Goal: Task Accomplishment & Management: Manage account settings

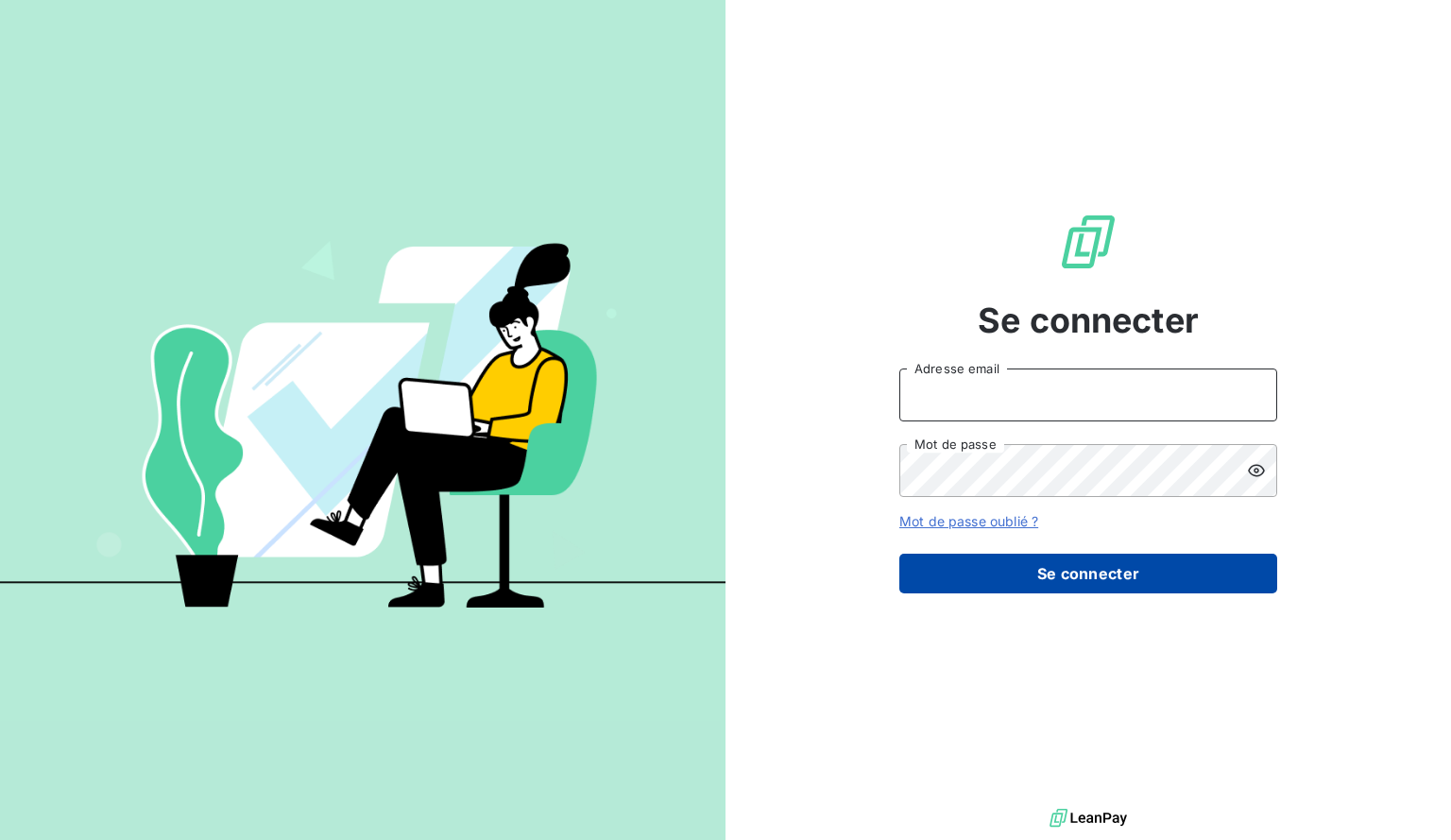
type input "[EMAIL_ADDRESS][DOMAIN_NAME]"
click at [994, 558] on button "Se connecter" at bounding box center [1089, 574] width 378 height 40
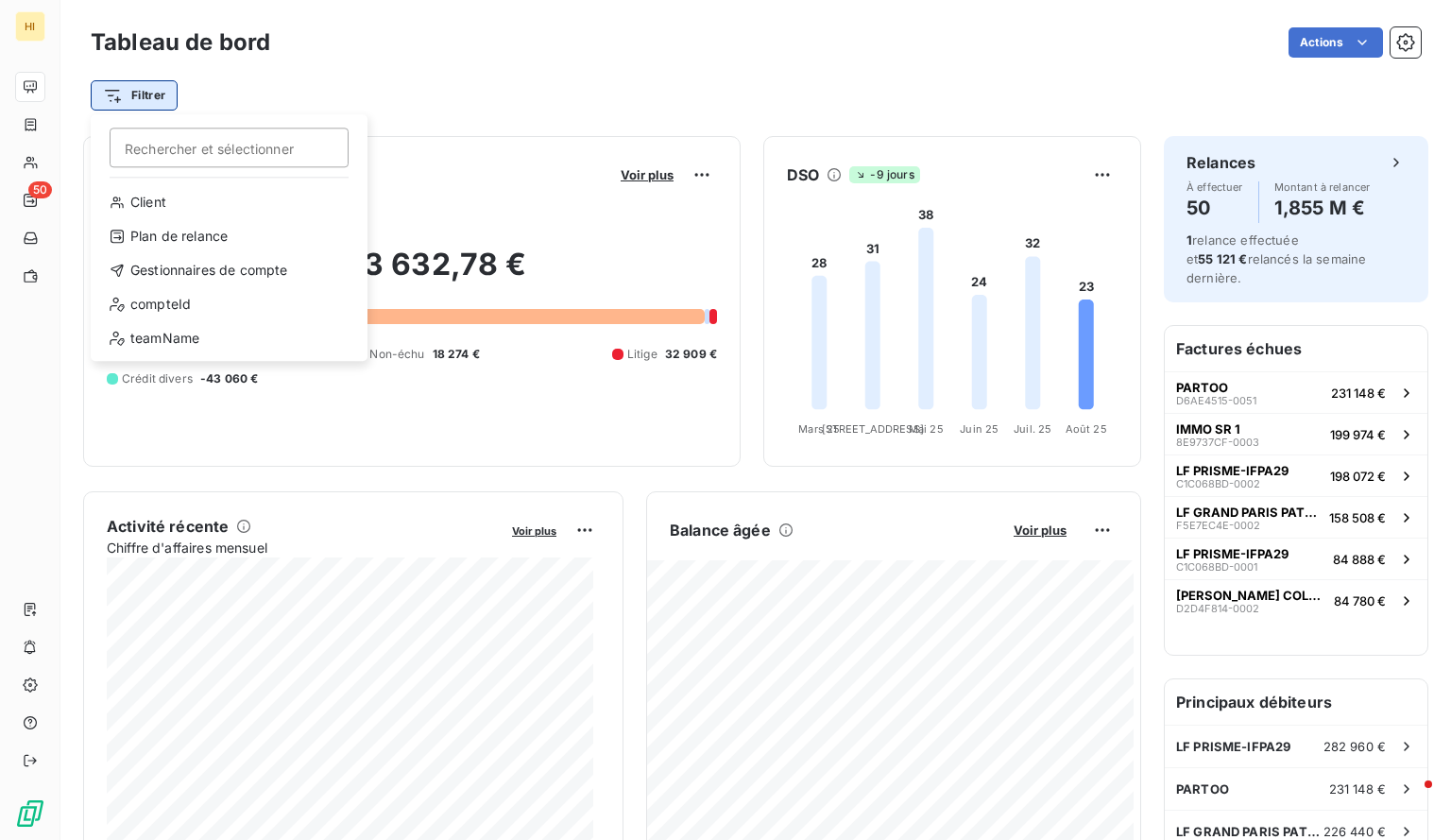
click at [150, 99] on html "HI 50 Tableau de bord Actions Filtrer Rechercher et sélectionner Client Plan de…" at bounding box center [725, 420] width 1451 height 840
click at [226, 259] on div "Gestionnaires de compte" at bounding box center [228, 270] width 261 height 30
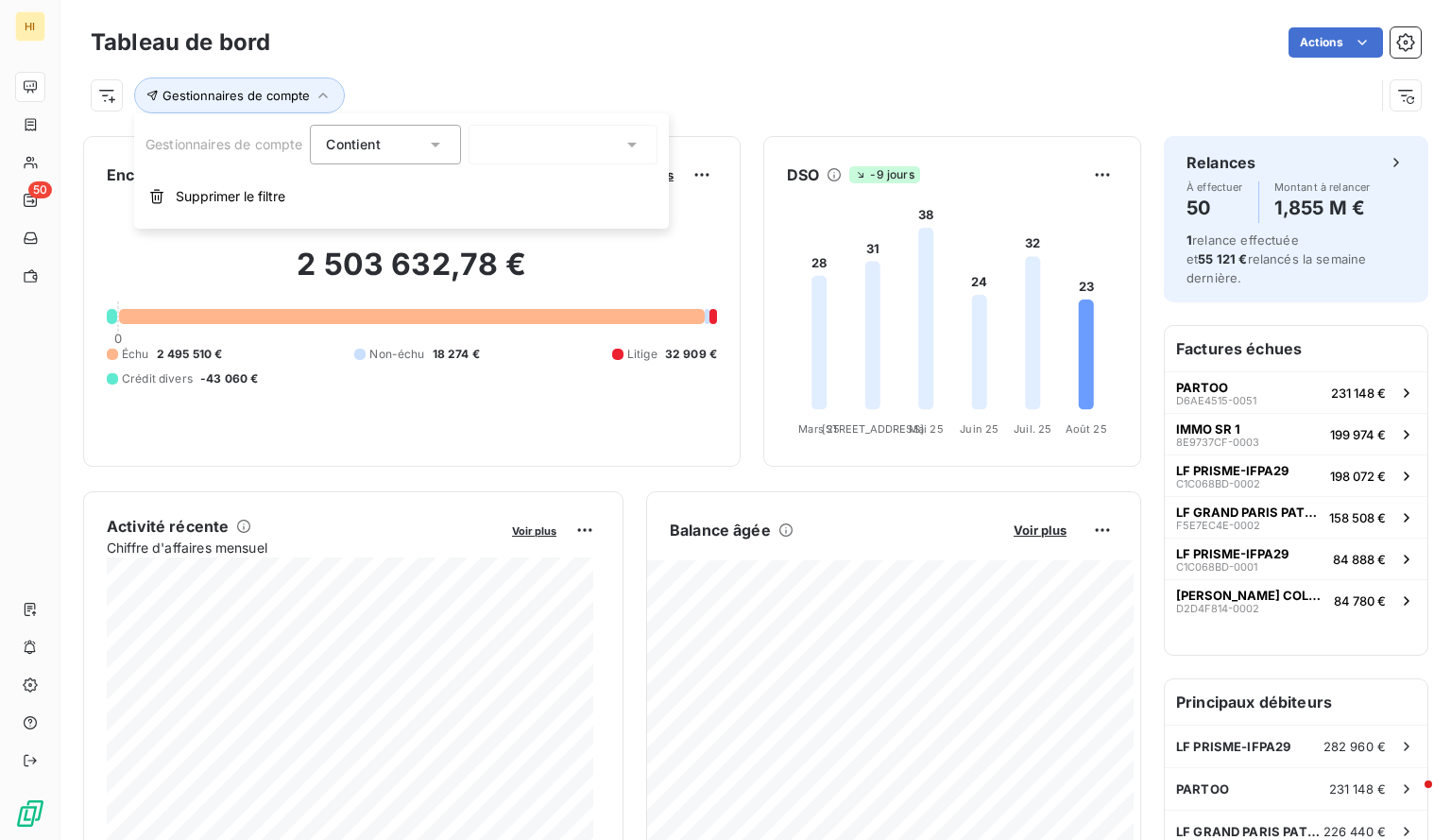
click at [541, 145] on div at bounding box center [563, 144] width 189 height 40
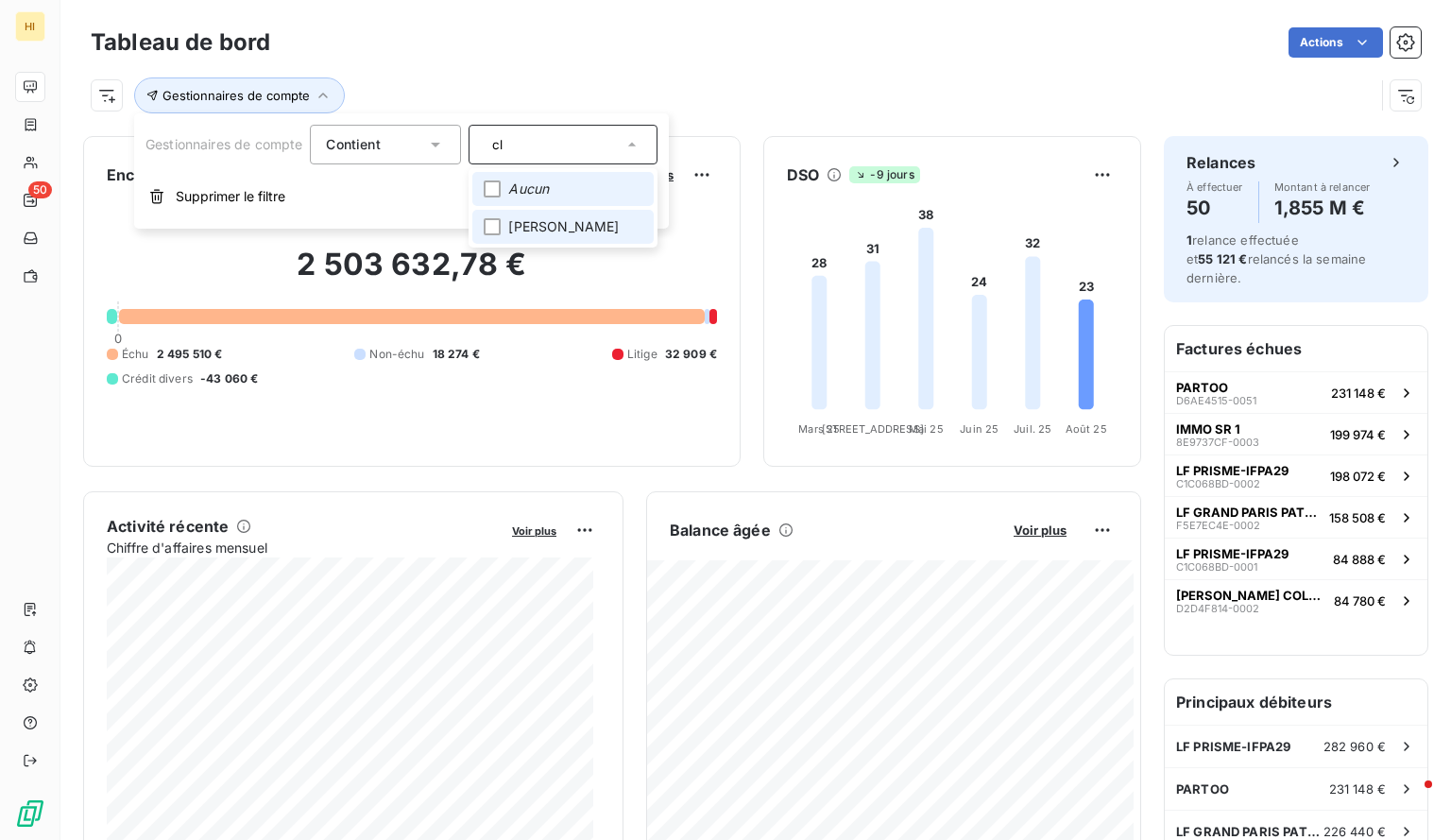
type input "cl"
click at [537, 218] on span "[PERSON_NAME]" at bounding box center [563, 227] width 110 height 19
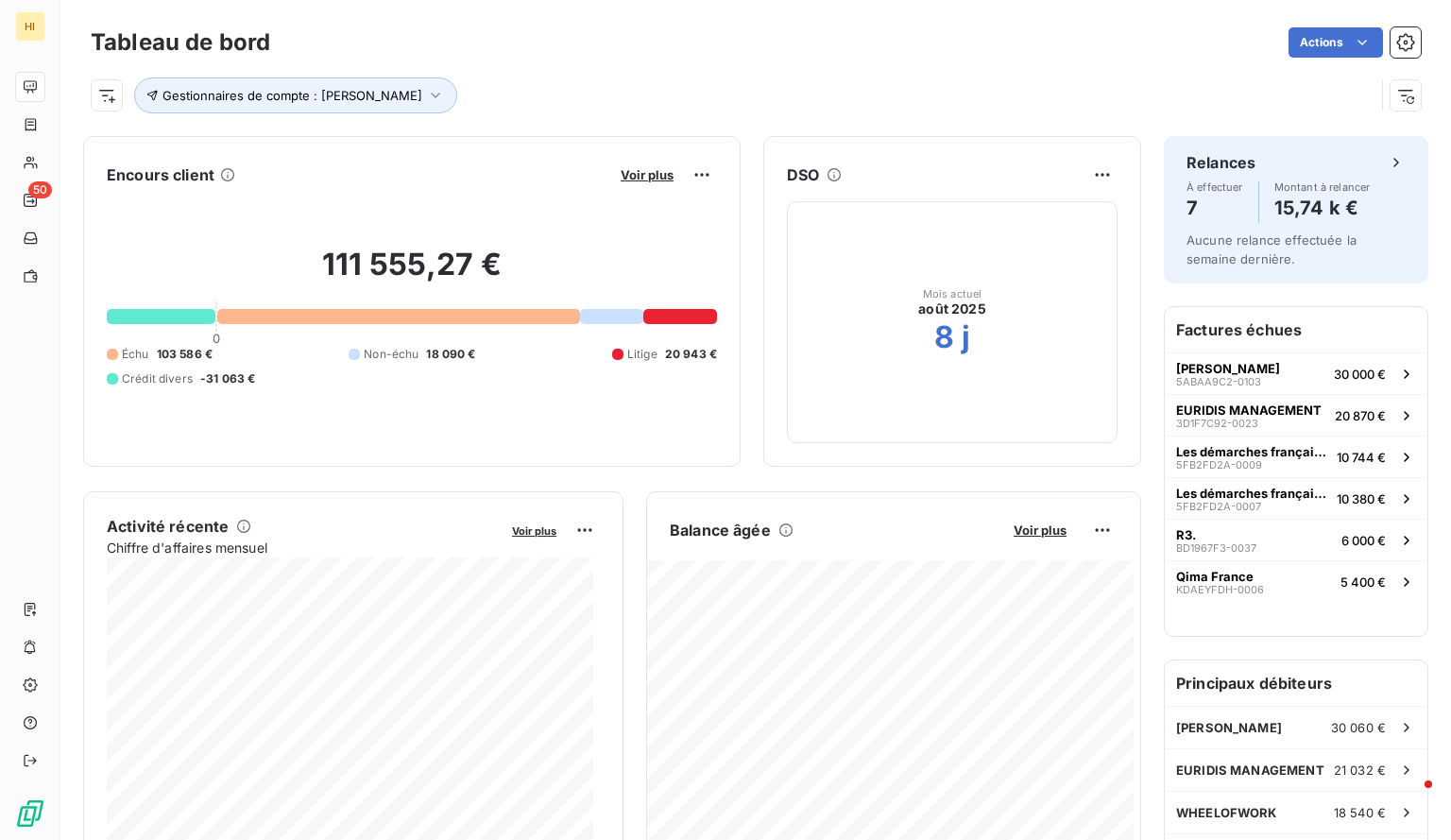
click at [837, 86] on div "Gestionnaires de compte : [PERSON_NAME]" at bounding box center [732, 96] width 1284 height 36
click at [1030, 523] on span "Voir plus" at bounding box center [1041, 530] width 53 height 15
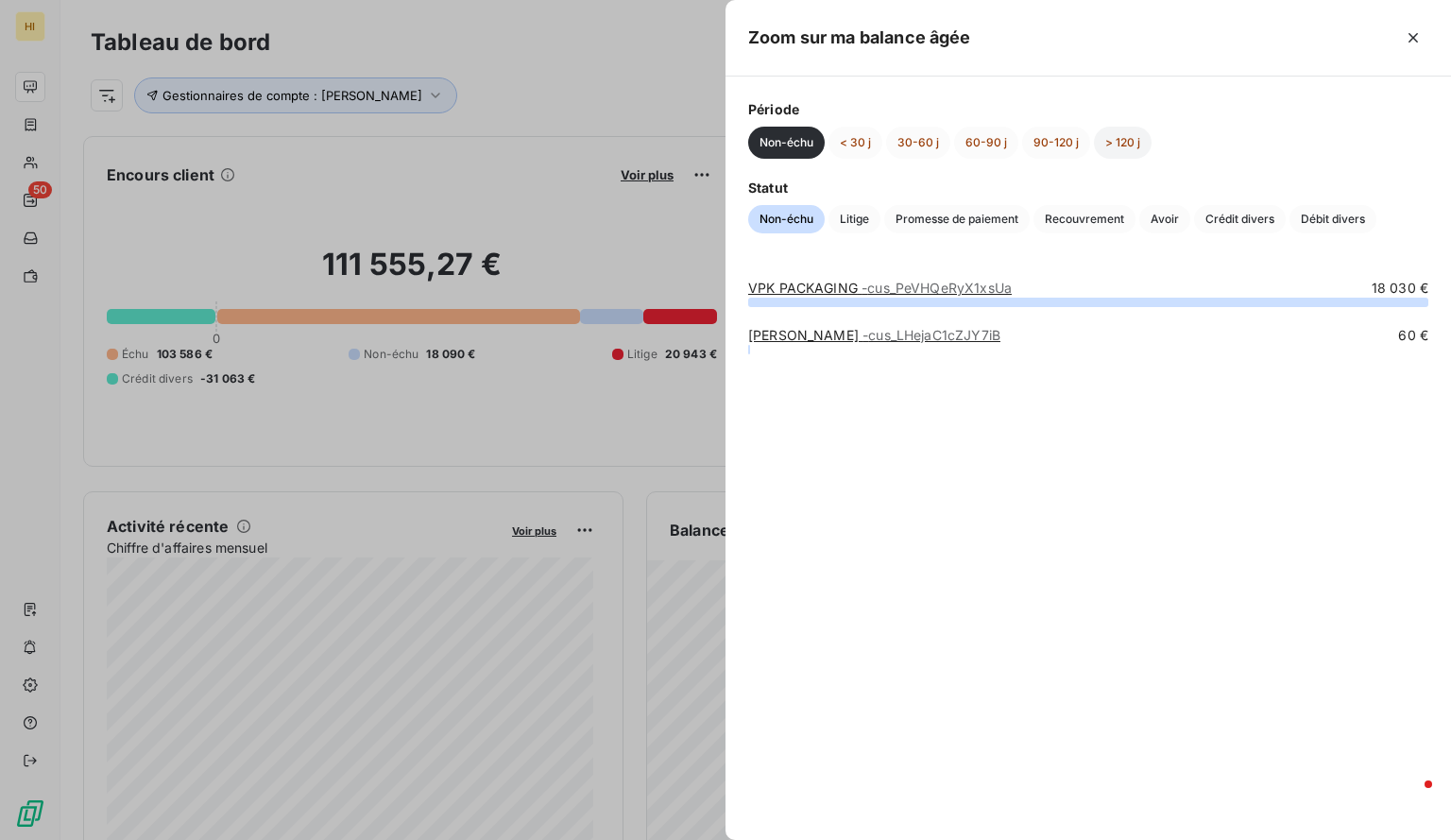
click at [1105, 132] on button "> 120 j" at bounding box center [1122, 143] width 58 height 32
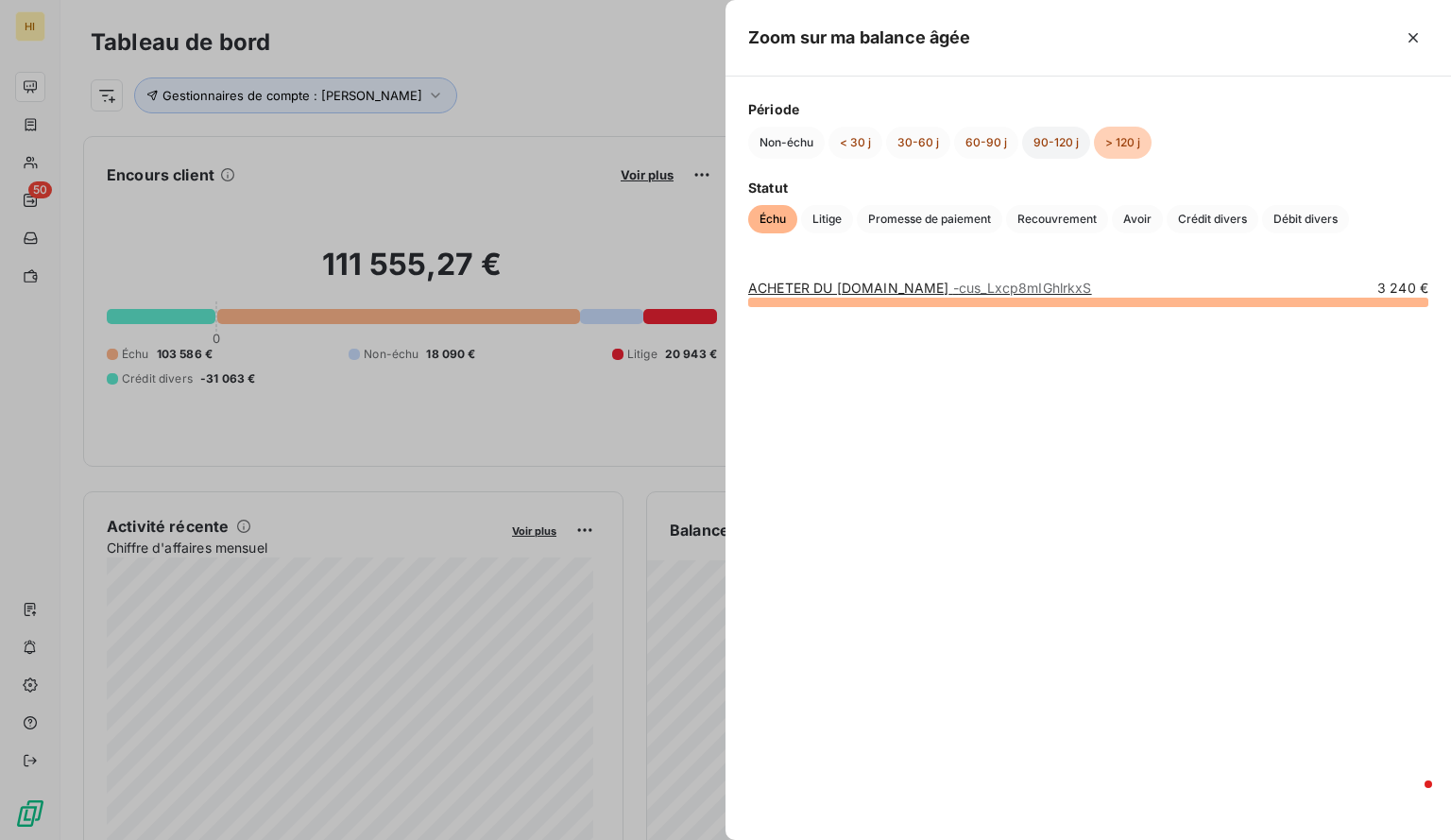
click at [1057, 141] on button "90-120 j" at bounding box center [1057, 143] width 68 height 32
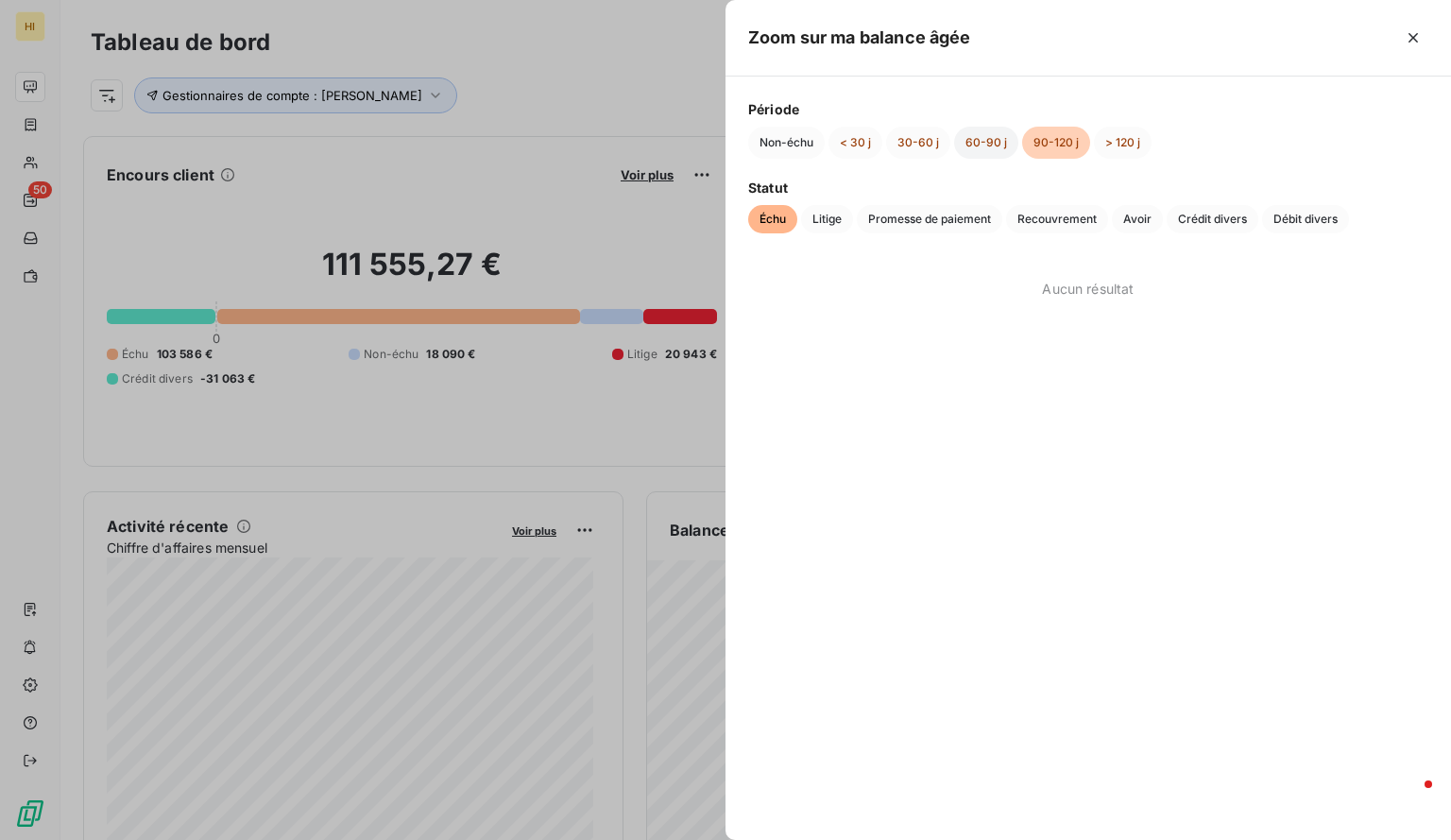
click at [983, 146] on button "60-90 j" at bounding box center [986, 143] width 65 height 32
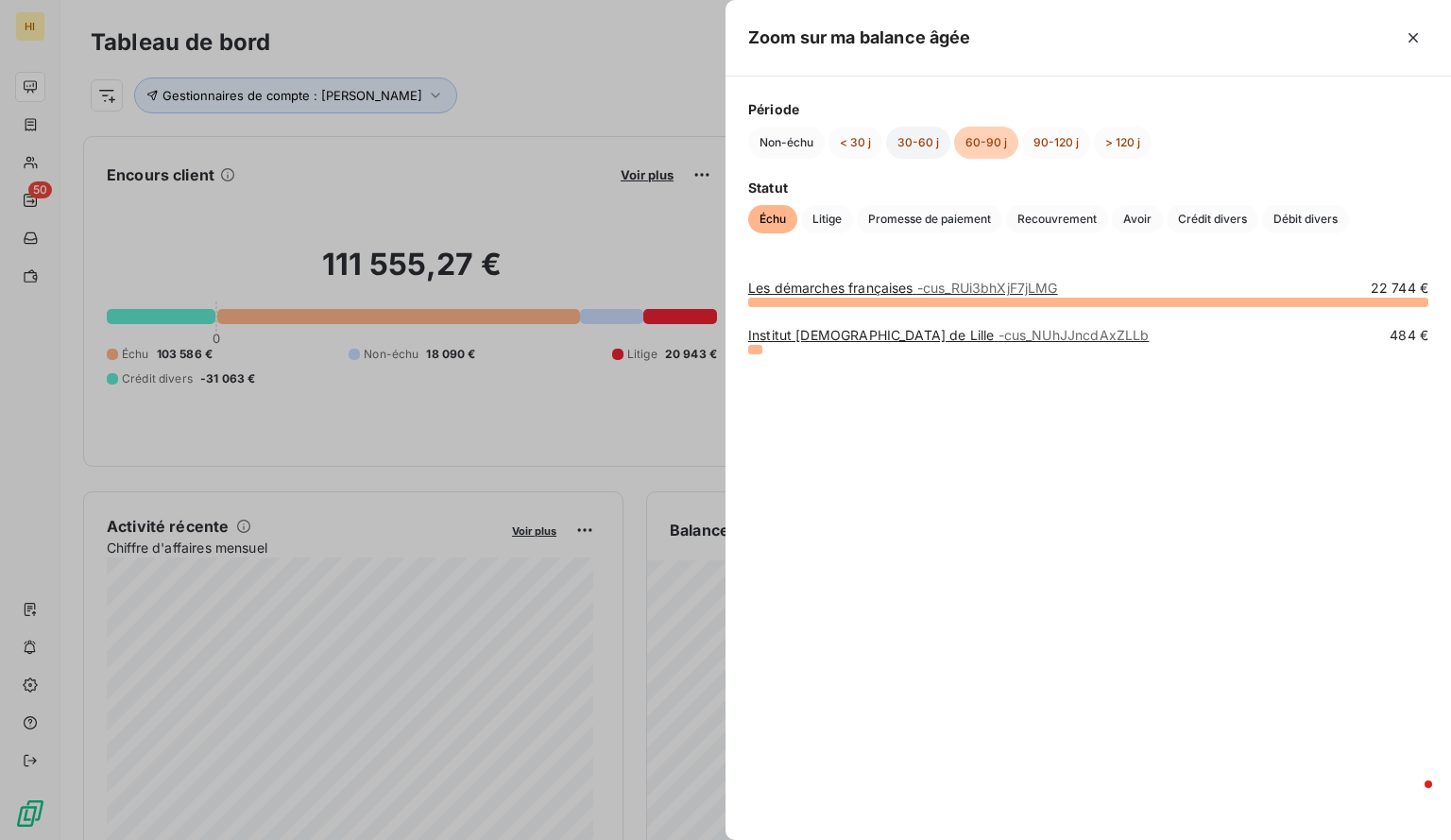
click at [917, 140] on button "30-60 j" at bounding box center [919, 143] width 65 height 32
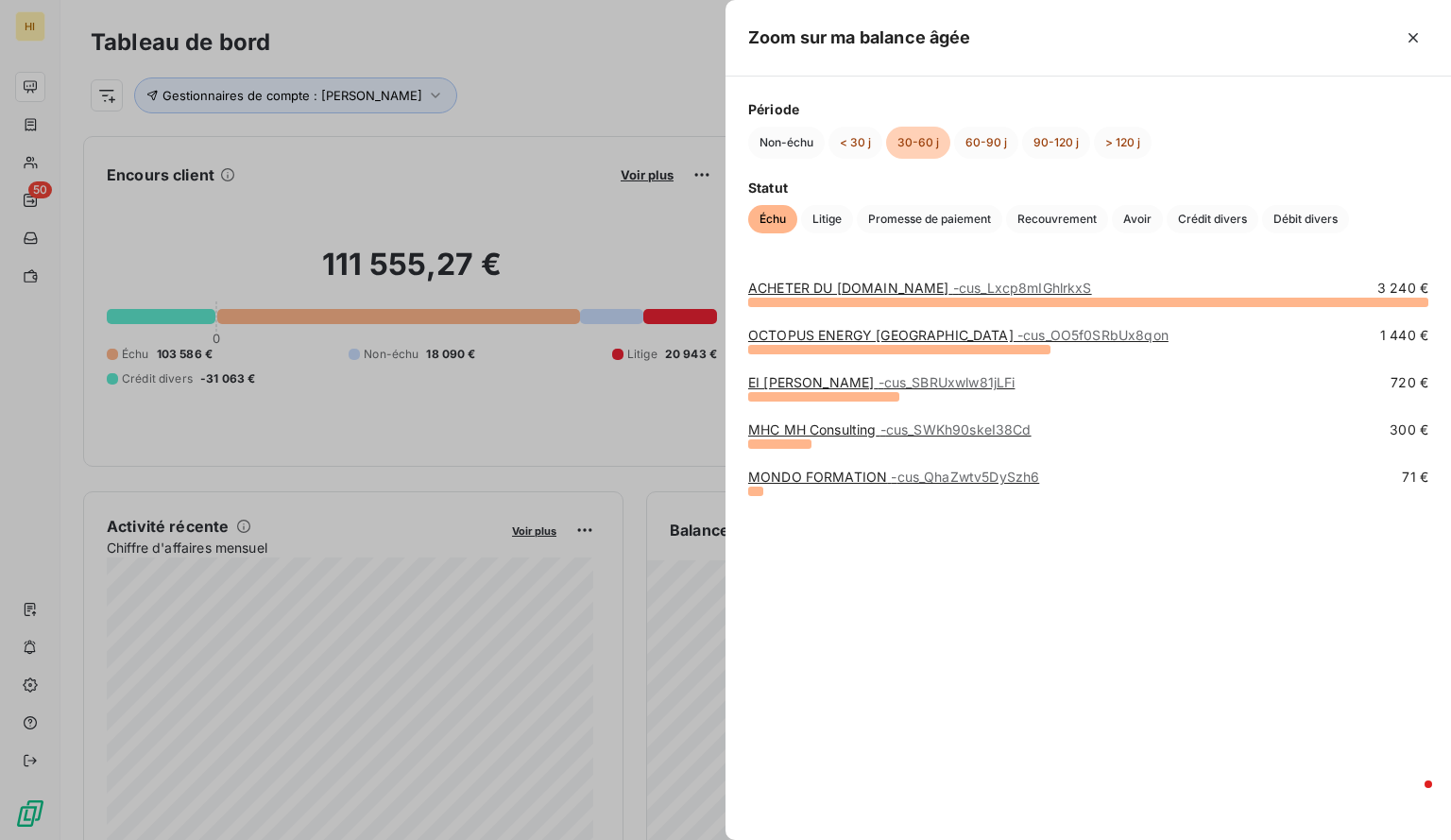
click at [938, 479] on span "- cus_QhaZwtv5DySzh6" at bounding box center [965, 476] width 148 height 16
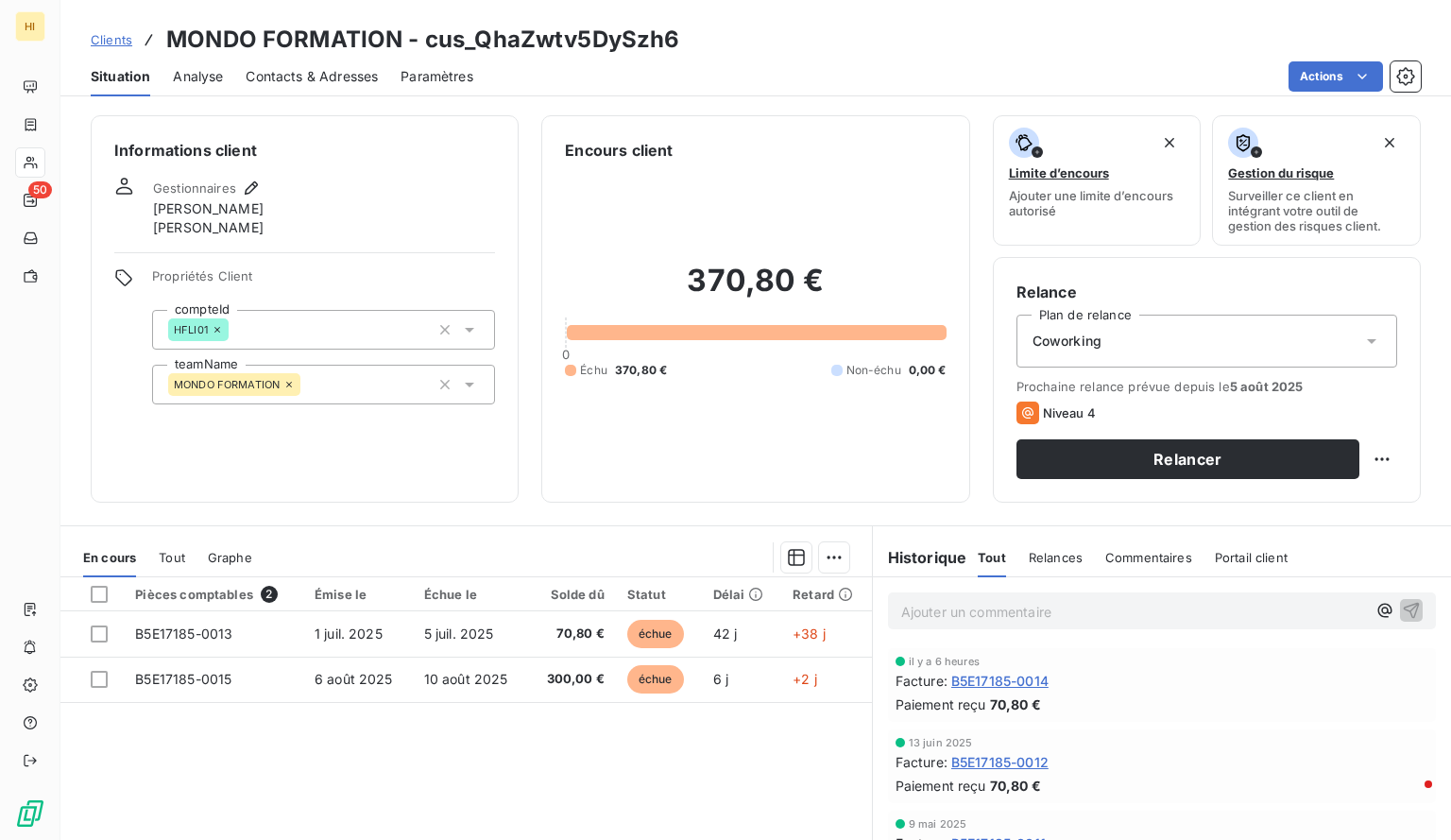
scroll to position [156, 0]
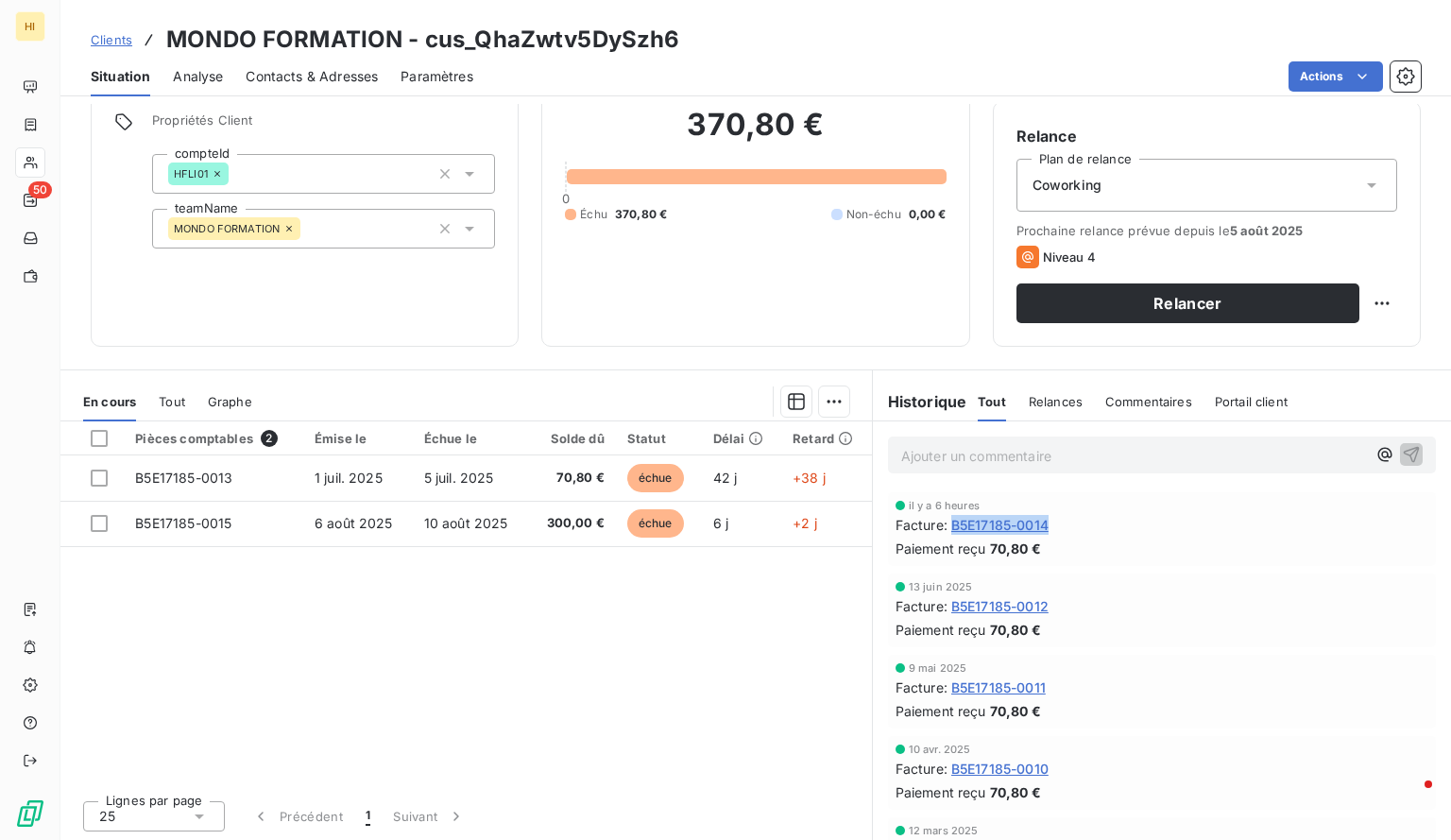
drag, startPoint x: 1055, startPoint y: 519, endPoint x: 948, endPoint y: 530, distance: 107.6
click at [948, 530] on div "Facture : B5E17185-0014" at bounding box center [1162, 525] width 533 height 20
copy span "B5E17185-0014"
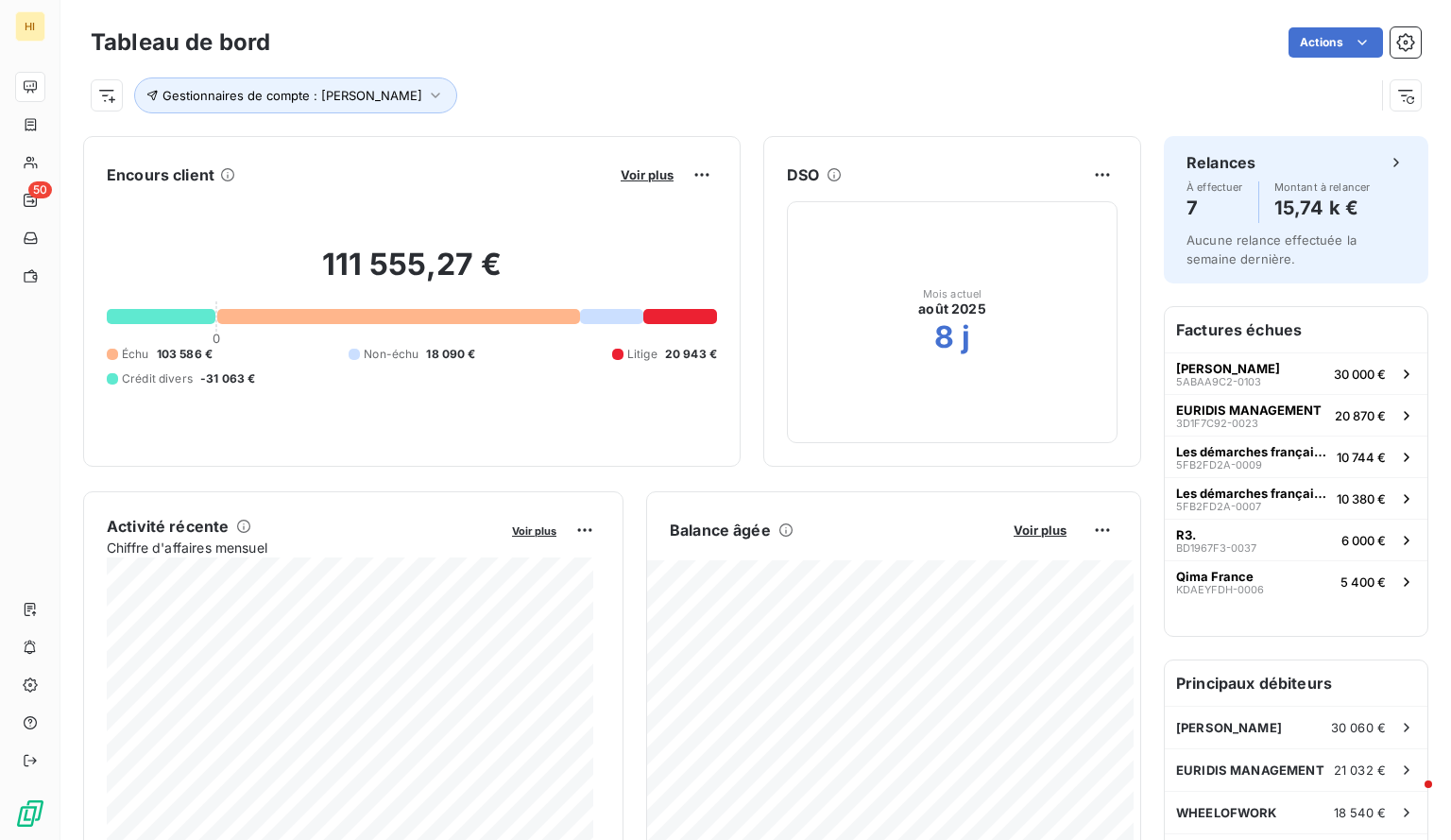
scroll to position [102, 0]
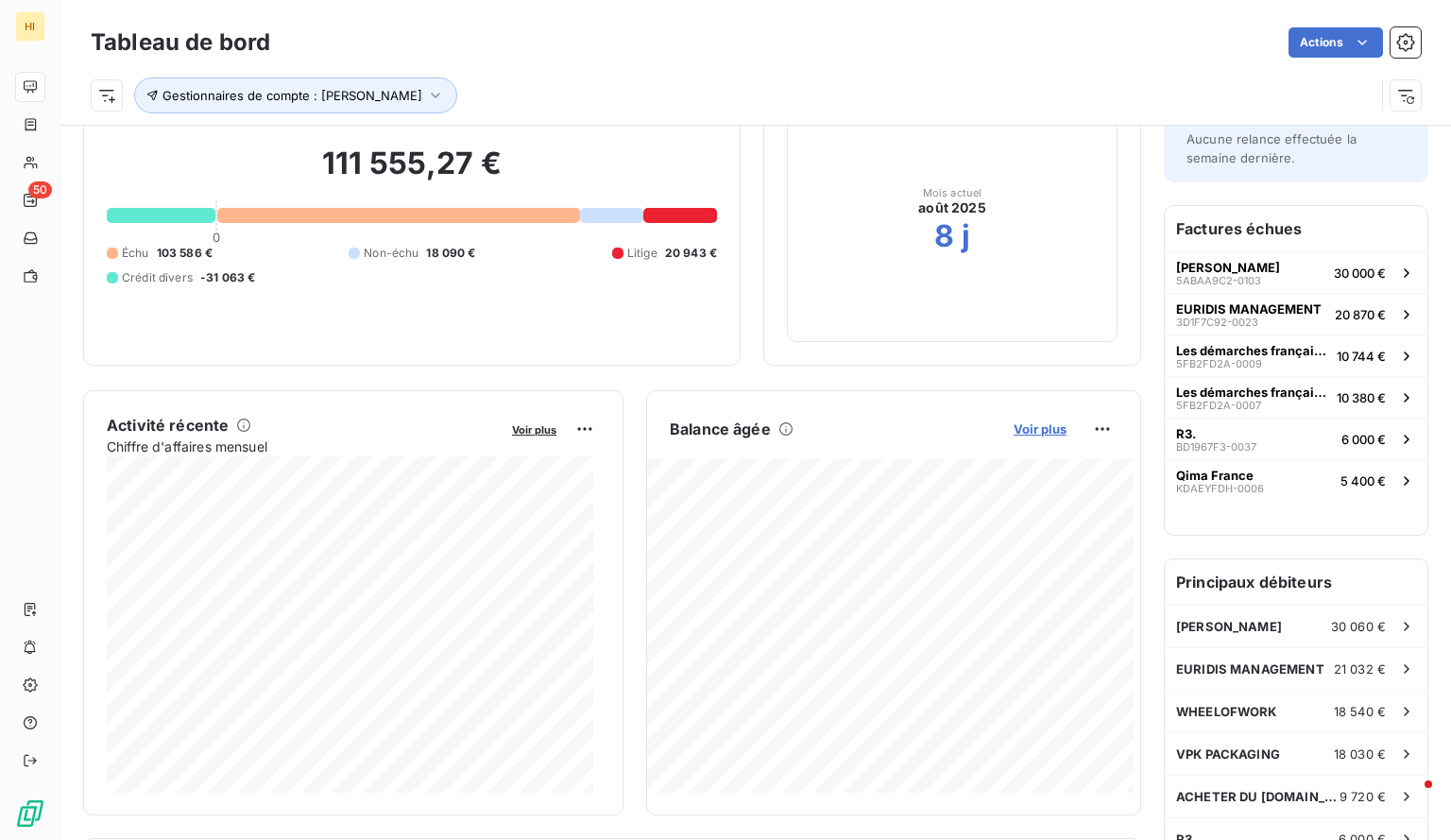
click at [1028, 421] on span "Voir plus" at bounding box center [1041, 429] width 53 height 15
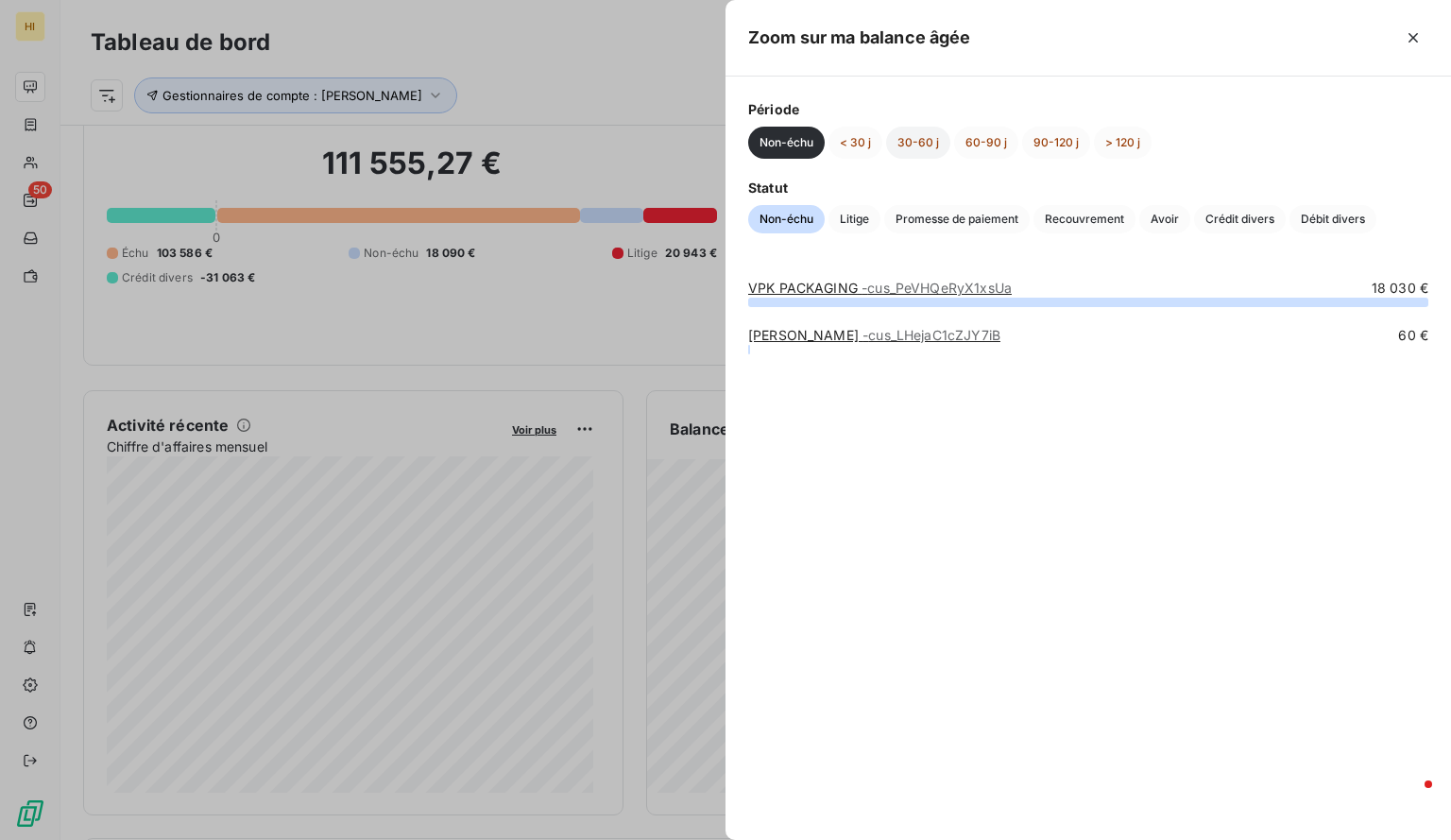
click at [921, 133] on button "30-60 j" at bounding box center [919, 143] width 65 height 32
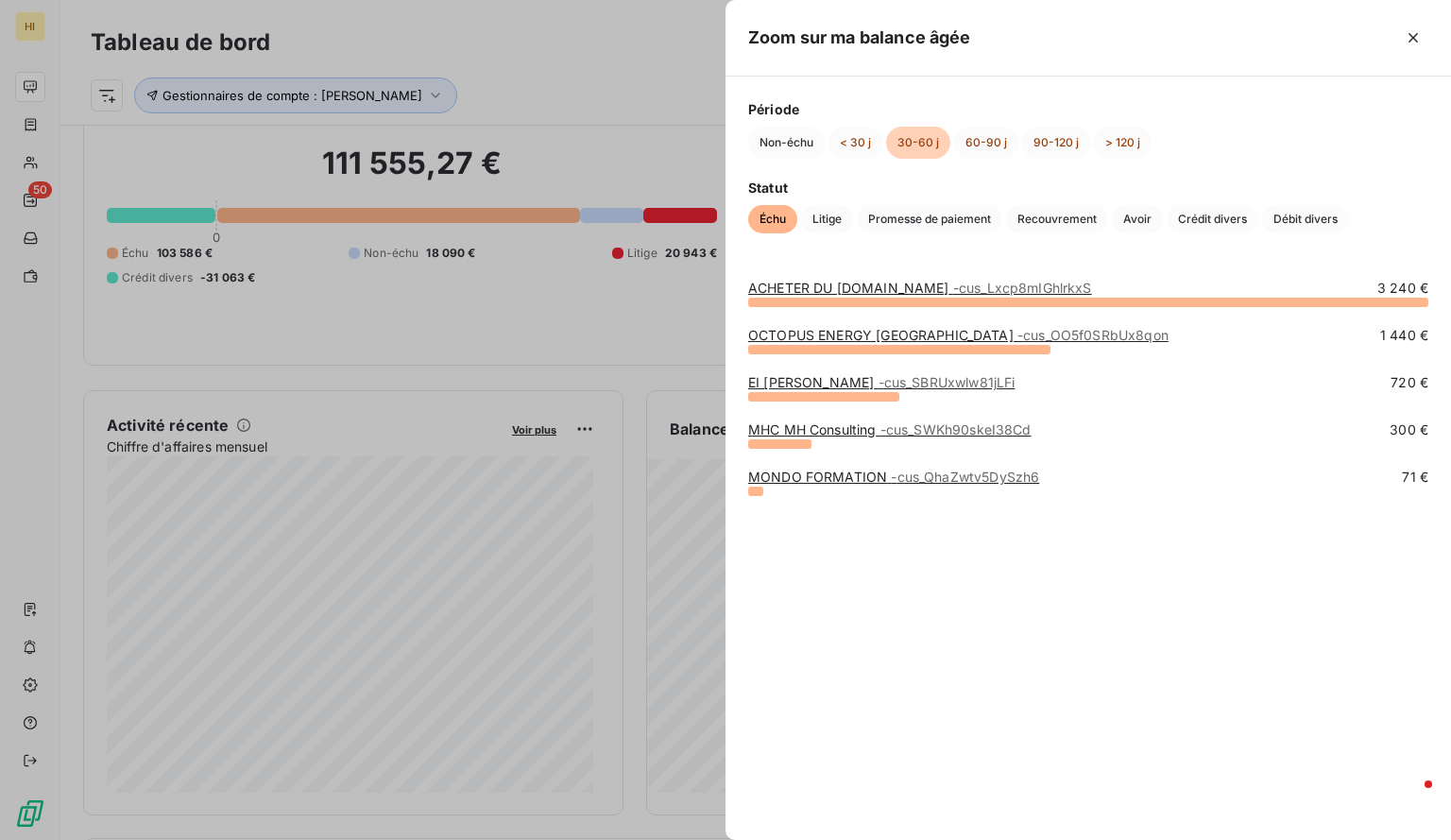
click at [826, 337] on link "OCTOPUS ENERGY FRANCE - cus_OO5f0SRbUx8qon" at bounding box center [959, 334] width 420 height 16
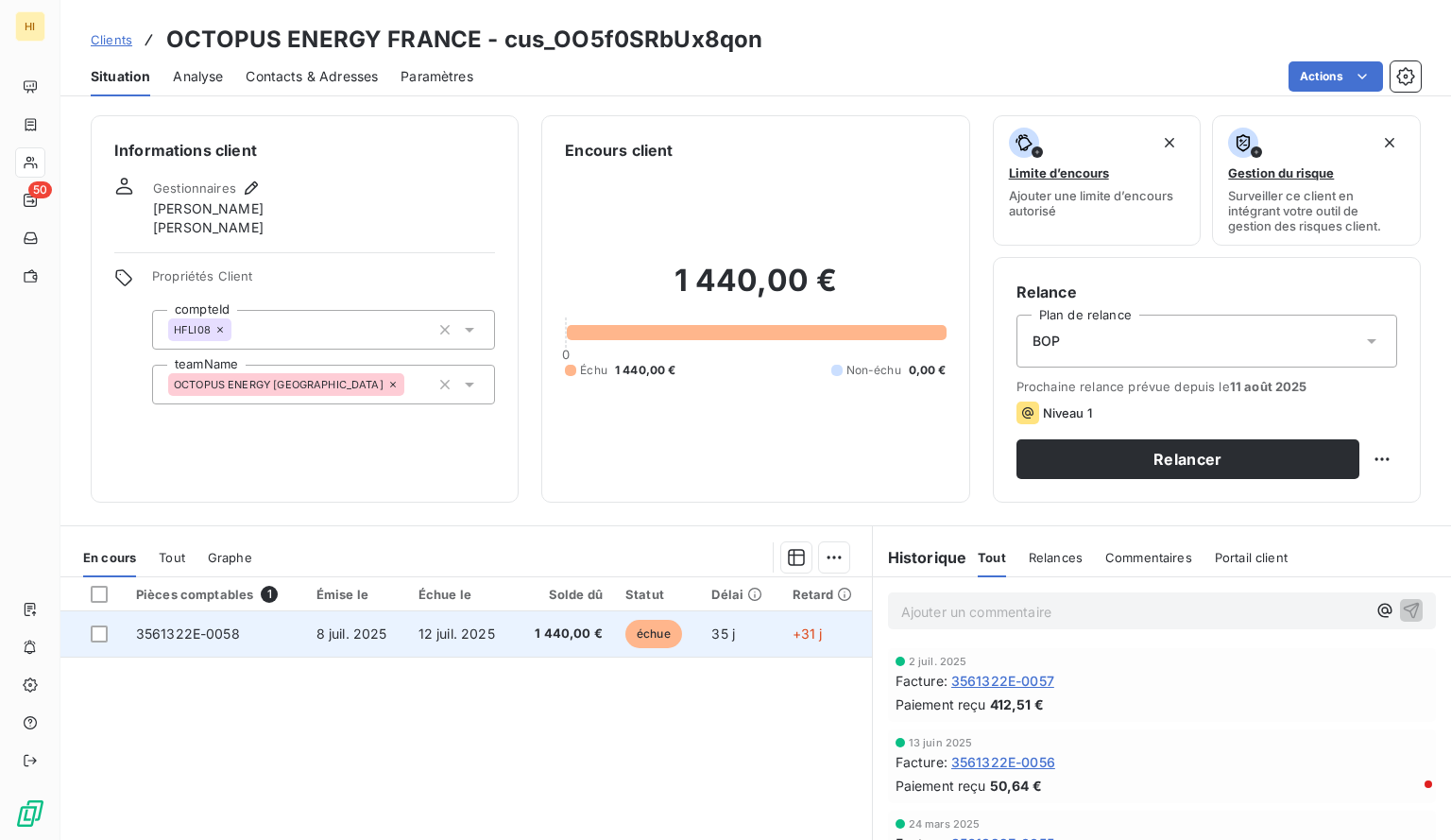
scroll to position [156, 0]
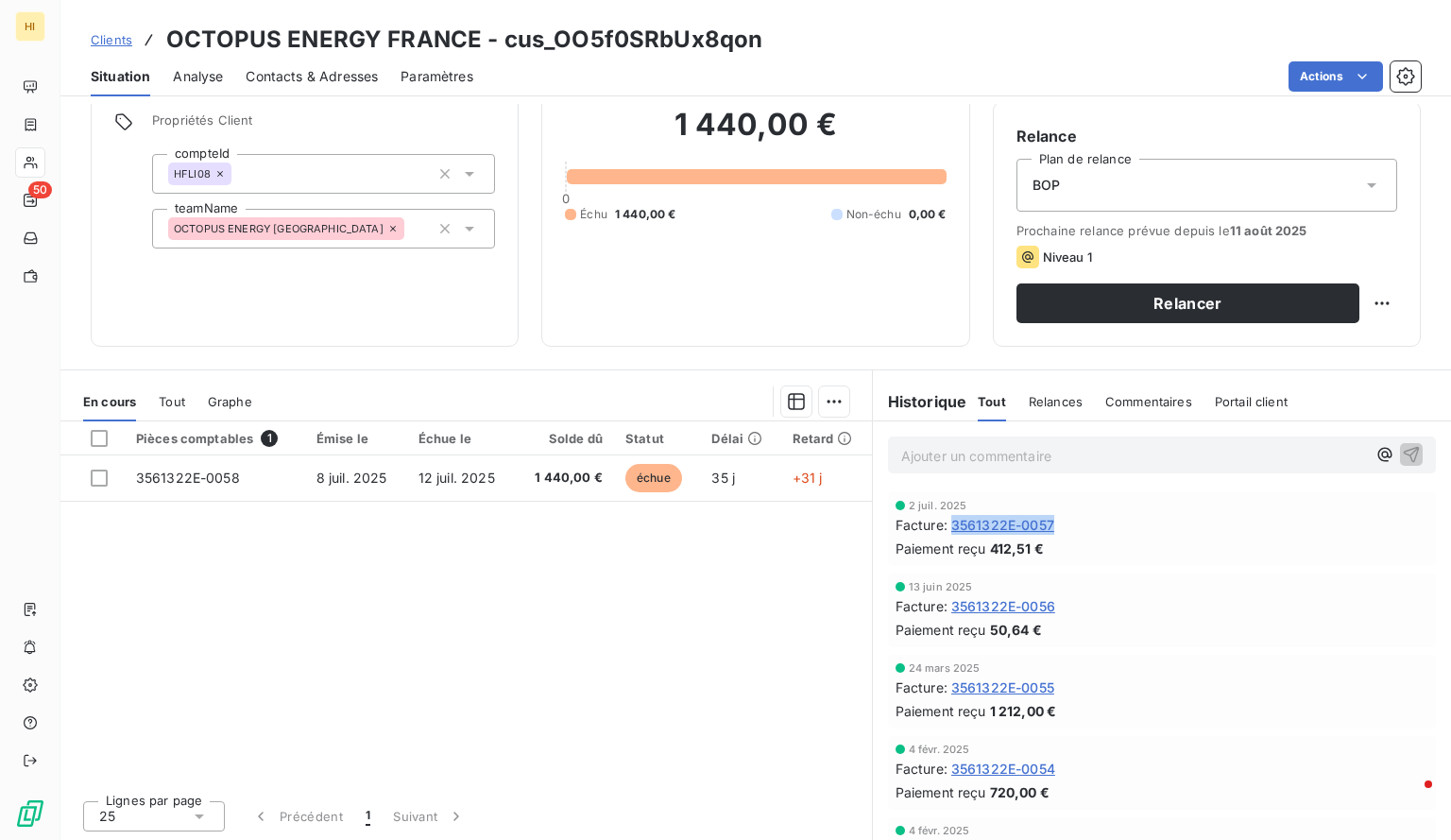
drag, startPoint x: 1064, startPoint y: 517, endPoint x: 946, endPoint y: 525, distance: 118.3
click at [946, 525] on div "Facture : 3561322E-0057" at bounding box center [1162, 525] width 533 height 20
copy span "3561322E-0057"
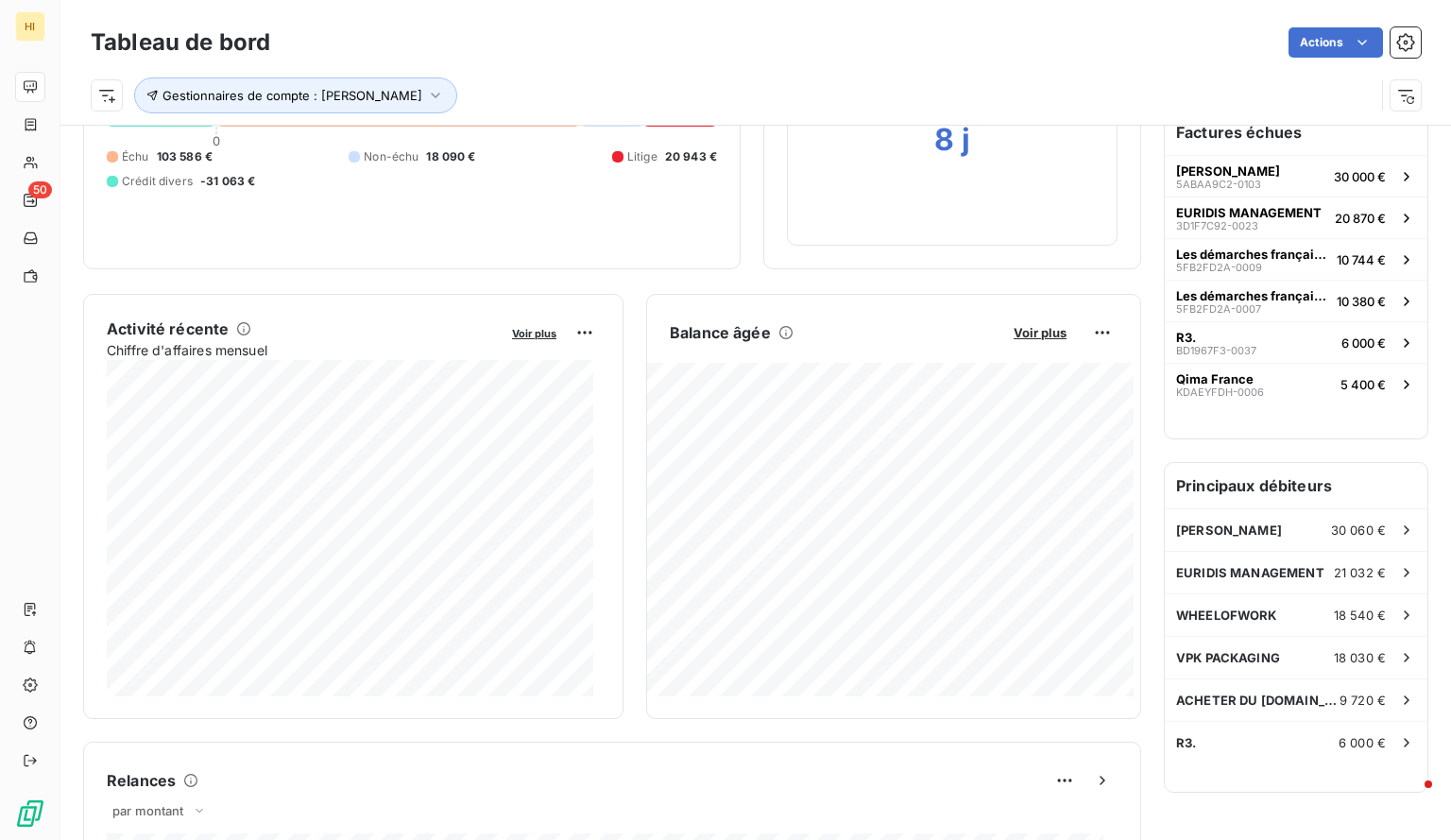
scroll to position [202, 0]
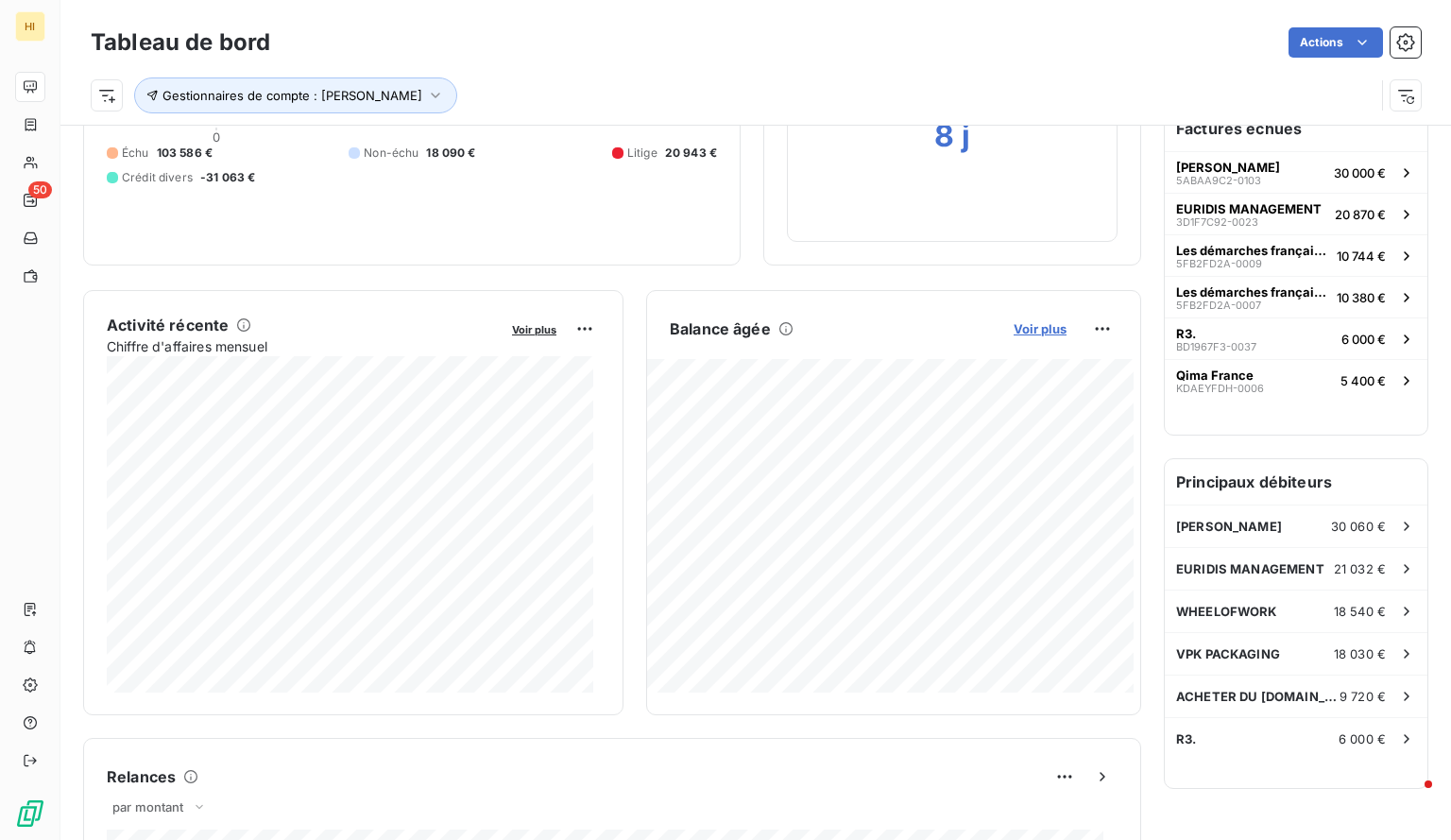
click at [1014, 329] on span "Voir plus" at bounding box center [1041, 329] width 53 height 15
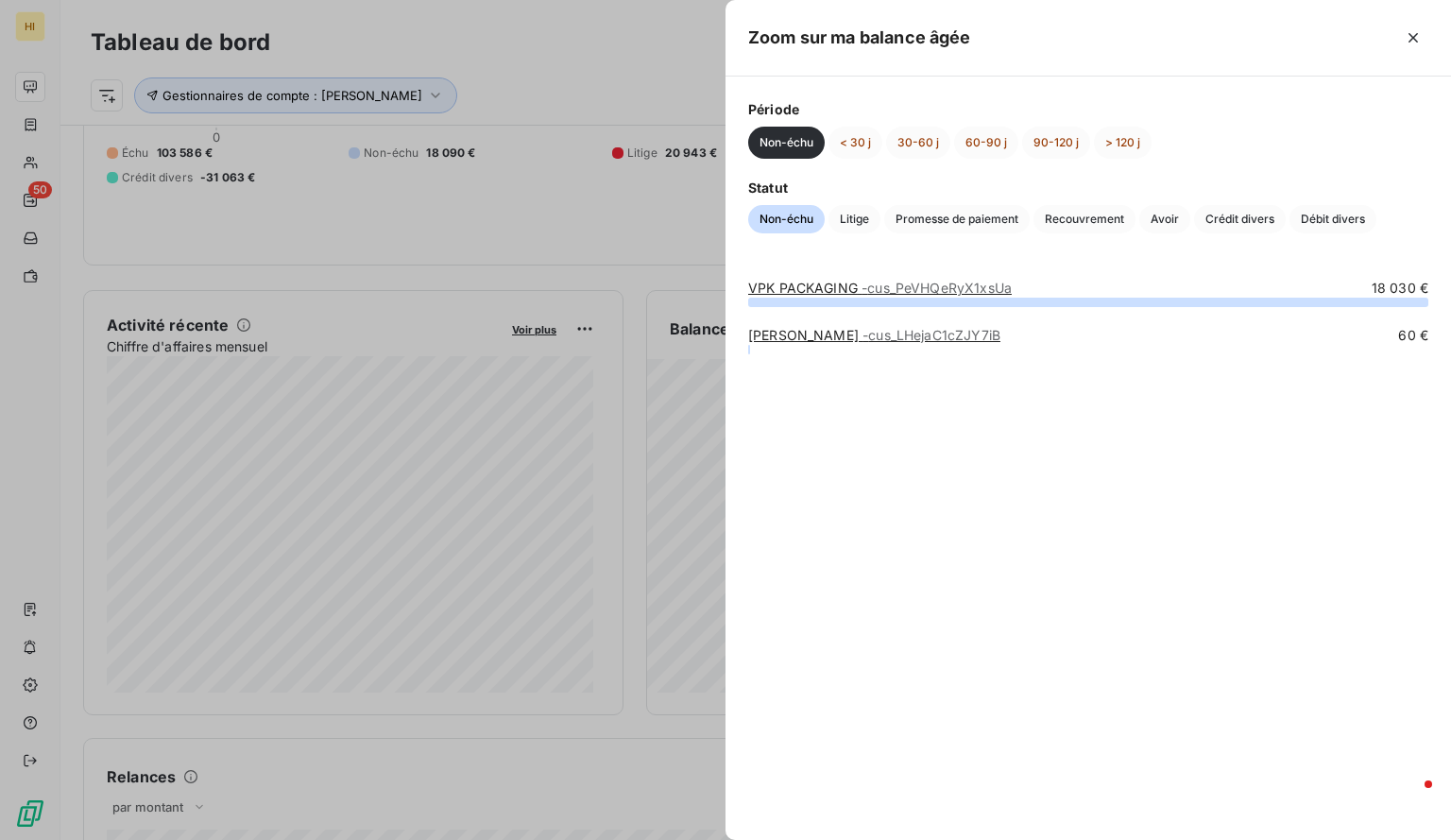
click at [857, 160] on div "Période Non-échu < 30 j 30-60 j 60-90 j 90-120 j > 120 j Statut Non-échu Litige…" at bounding box center [1089, 166] width 726 height 180
click at [896, 144] on button "30-60 j" at bounding box center [919, 143] width 65 height 32
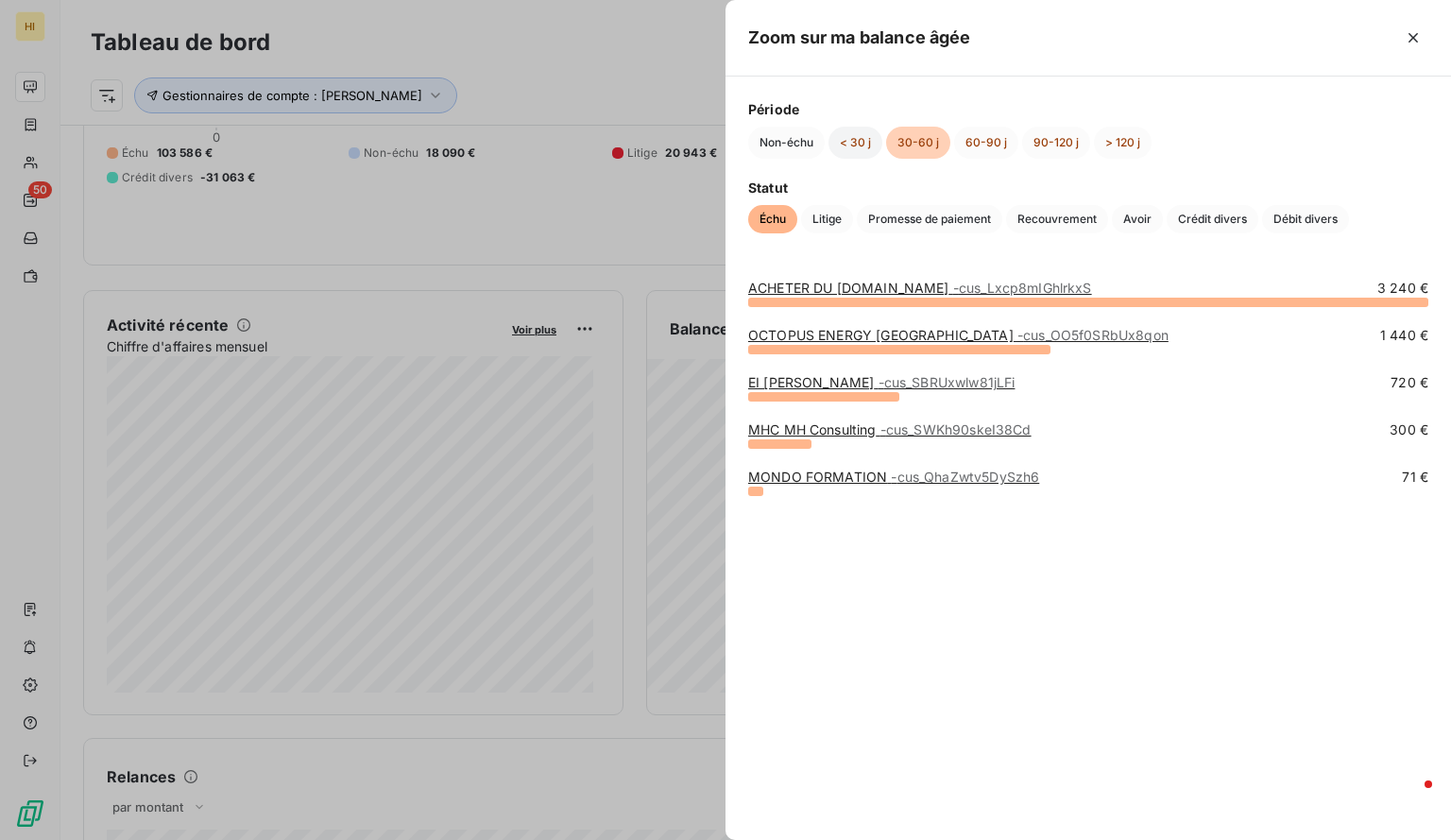
click at [858, 143] on button "< 30 j" at bounding box center [855, 143] width 54 height 32
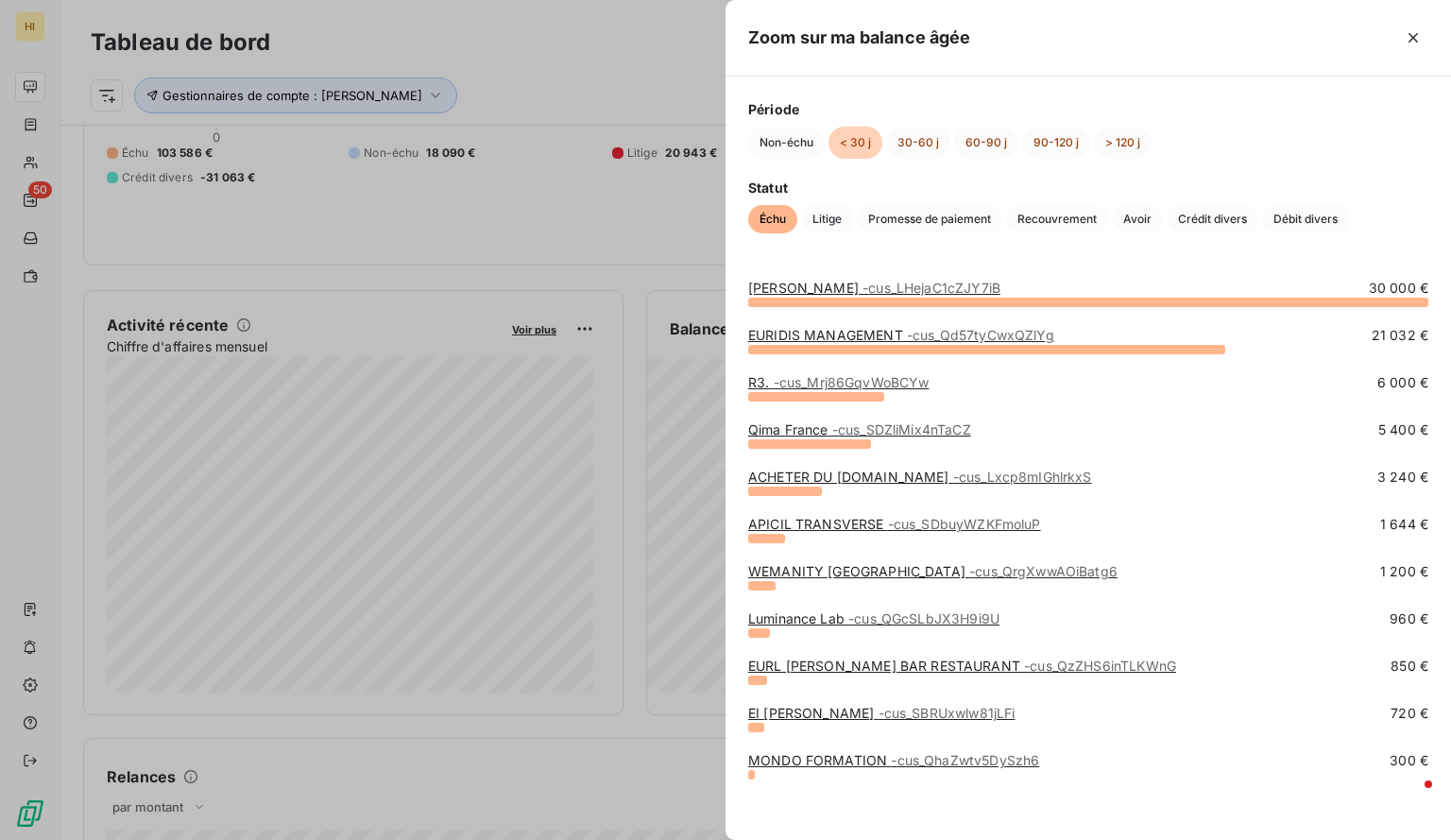
scroll to position [3, 0]
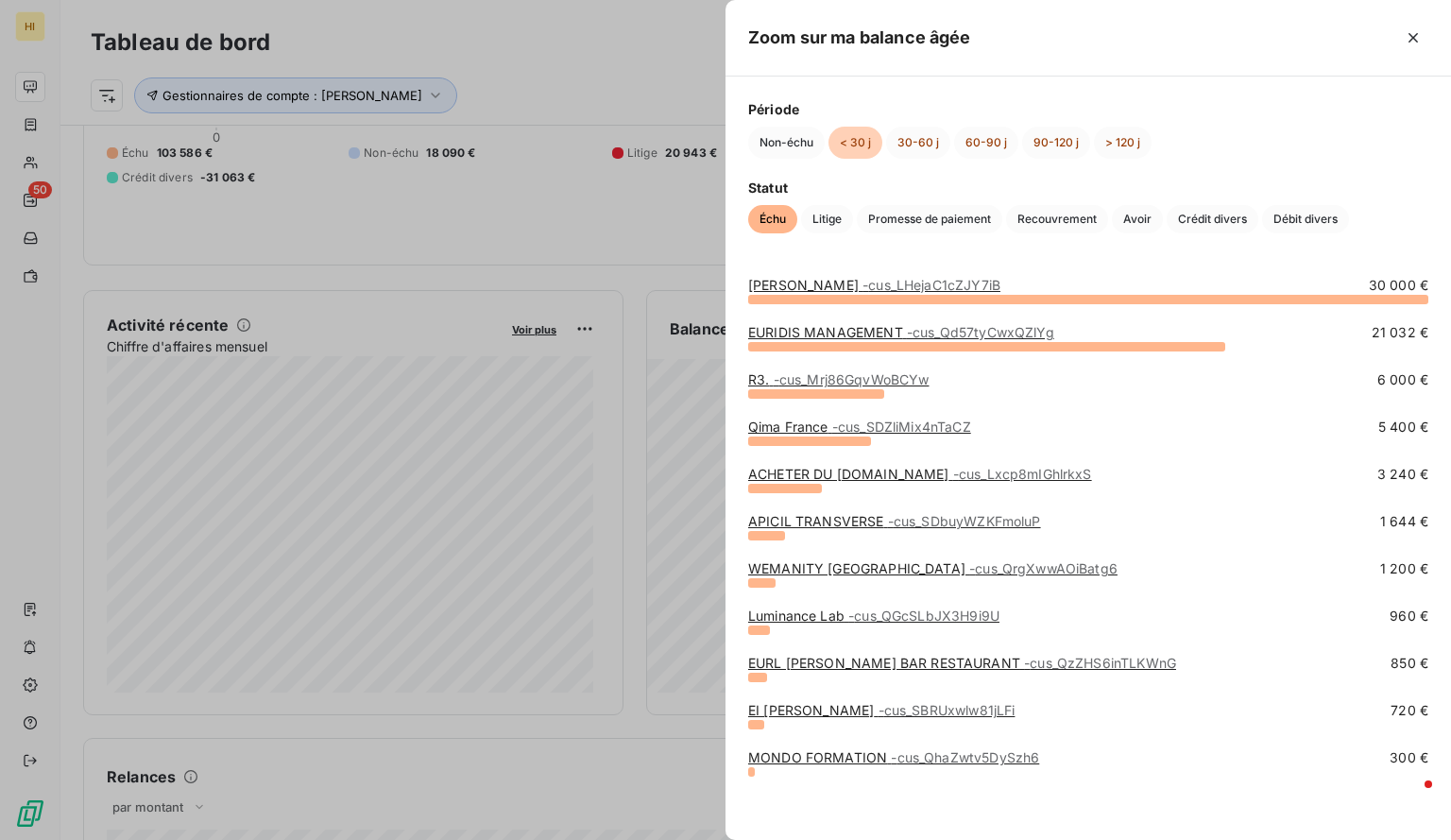
click at [854, 615] on span "- cus_QGcSLbJX3H9i9U" at bounding box center [924, 615] width 151 height 16
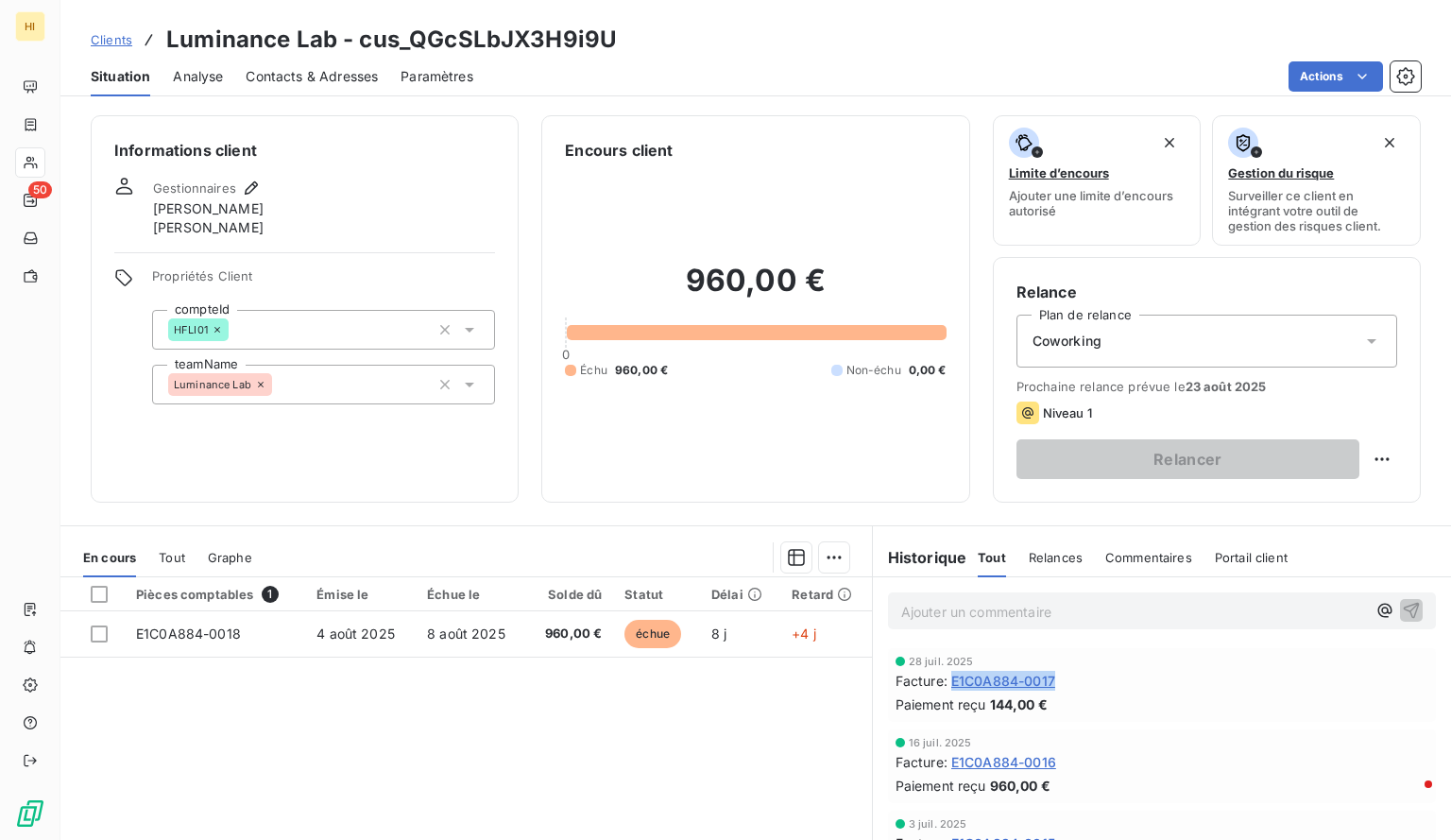
drag, startPoint x: 1074, startPoint y: 677, endPoint x: 947, endPoint y: 682, distance: 127.1
click at [947, 682] on div "Facture : E1C0A884-0017" at bounding box center [1162, 680] width 533 height 20
copy span "E1C0A884-0017"
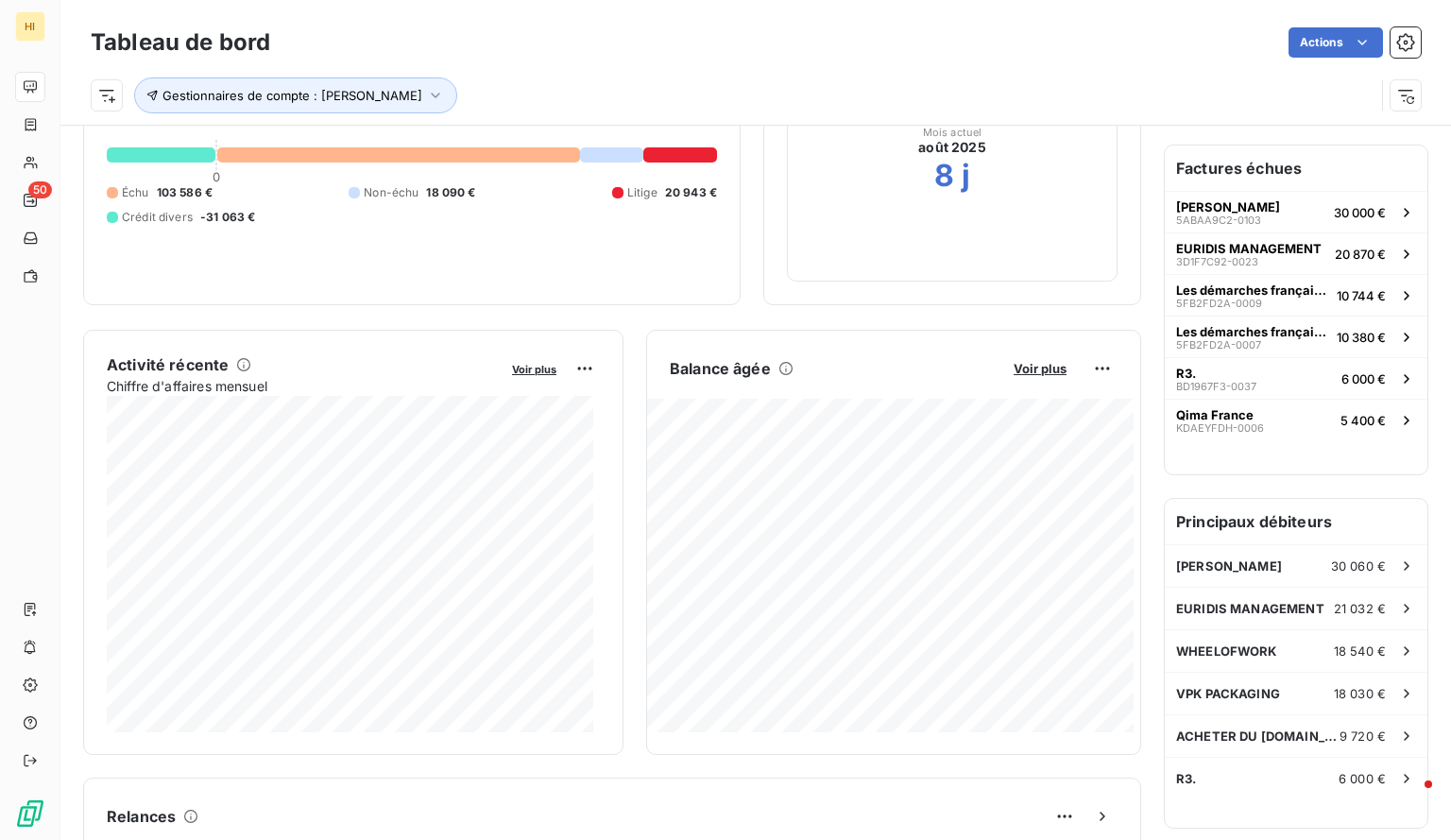
scroll to position [164, 0]
click at [1033, 364] on span "Voir plus" at bounding box center [1041, 367] width 53 height 15
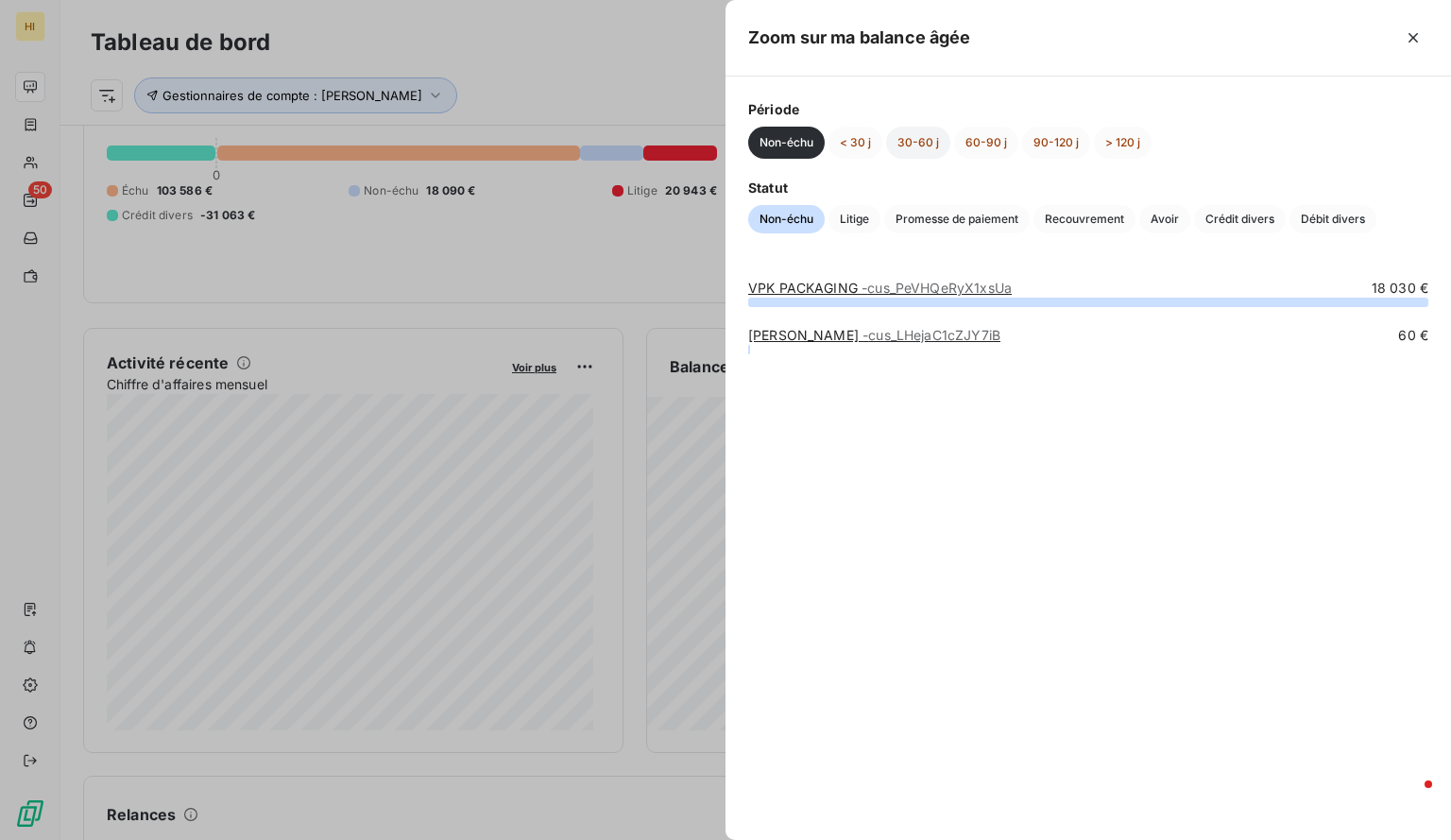
click at [917, 139] on button "30-60 j" at bounding box center [919, 143] width 65 height 32
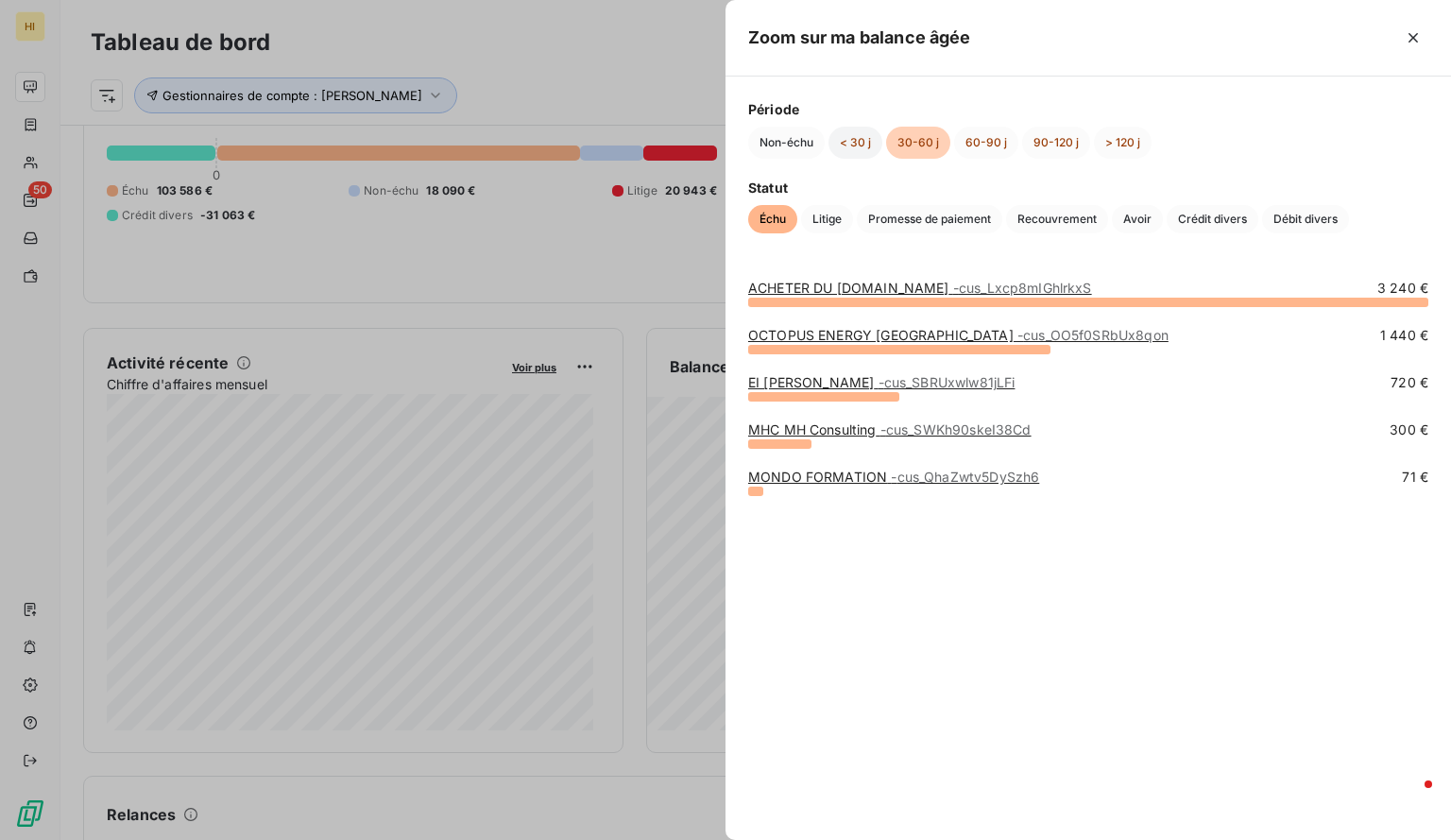
click at [861, 137] on button "< 30 j" at bounding box center [855, 143] width 54 height 32
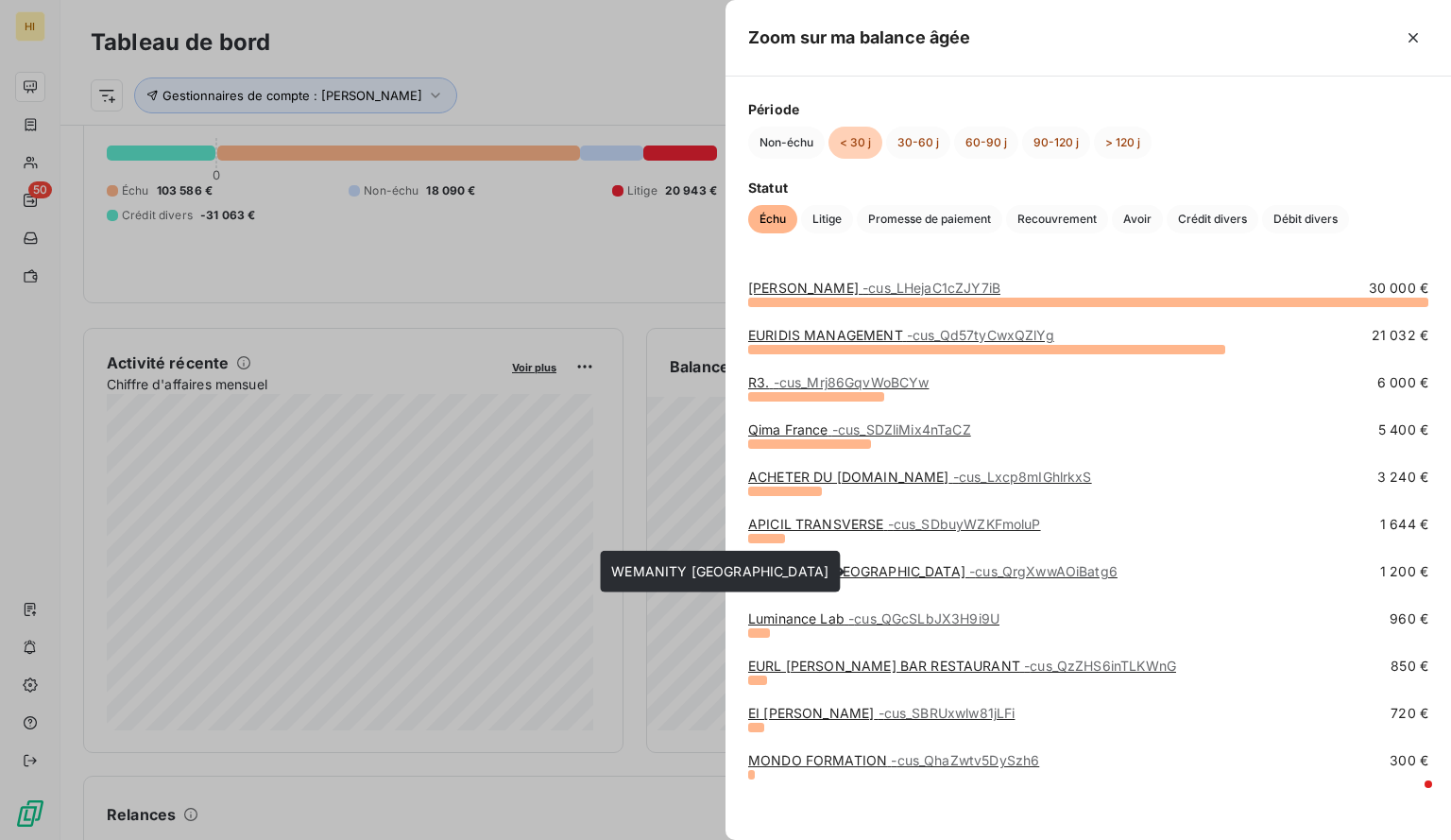
click at [829, 572] on link "WEMANITY [GEOGRAPHIC_DATA] - cus_QrgXwwAOiBatg6" at bounding box center [933, 571] width 370 height 16
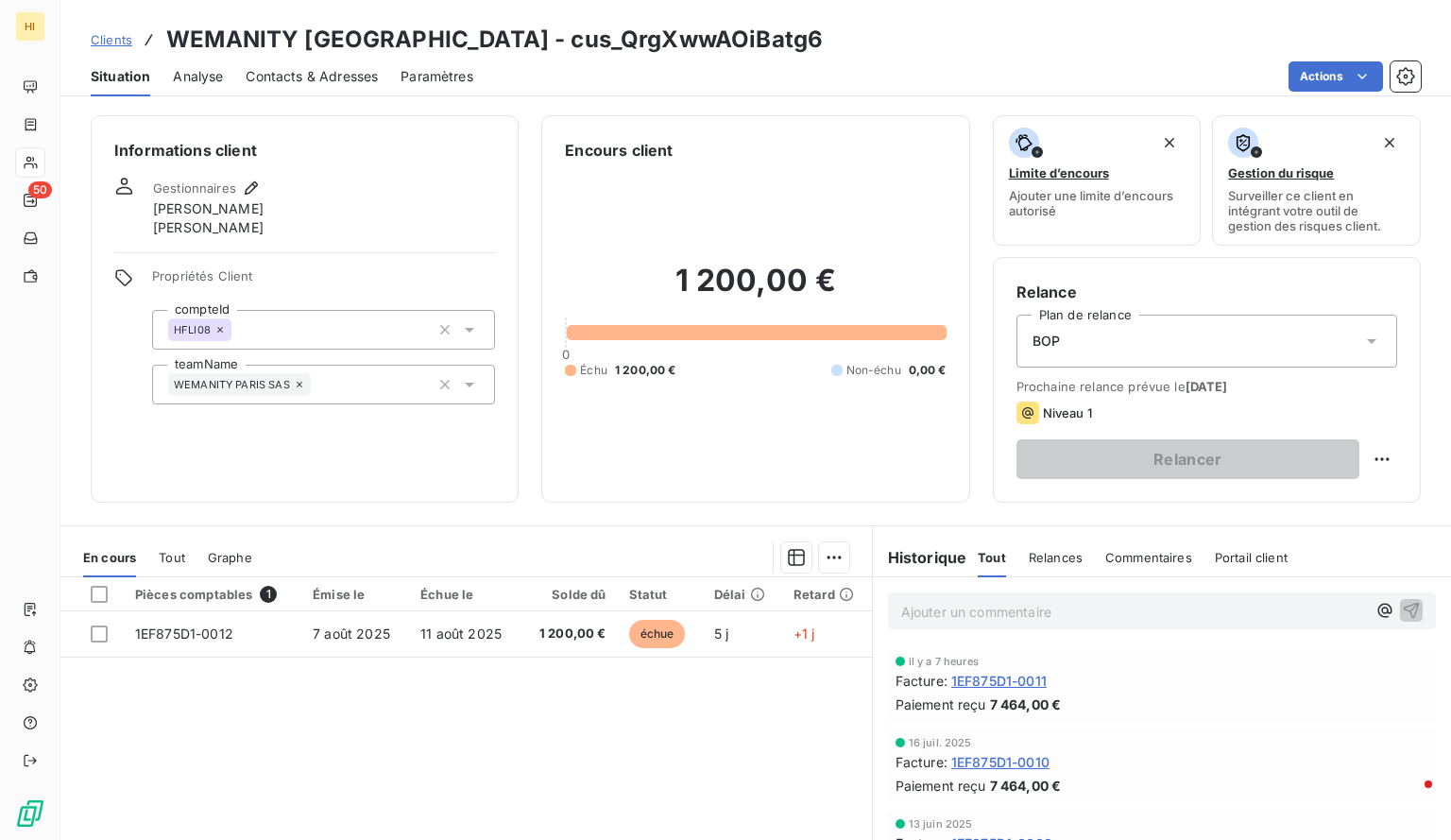
drag, startPoint x: 1057, startPoint y: 676, endPoint x: 943, endPoint y: 676, distance: 114.0
click at [943, 676] on div "Facture : 1EF875D1-0011" at bounding box center [1162, 680] width 533 height 20
copy div "1EF875D1-0011"
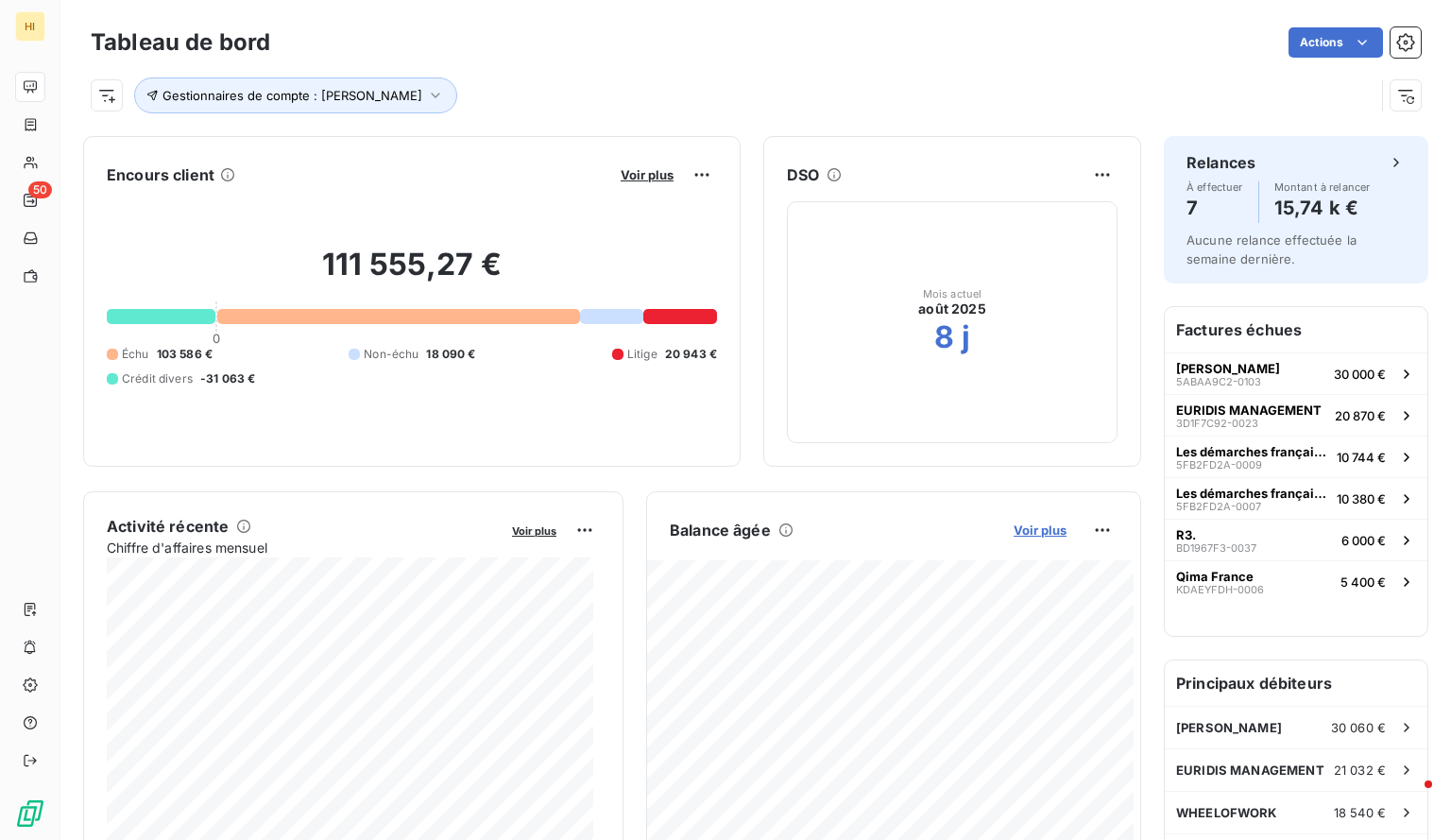
click at [1028, 524] on span "Voir plus" at bounding box center [1041, 530] width 53 height 15
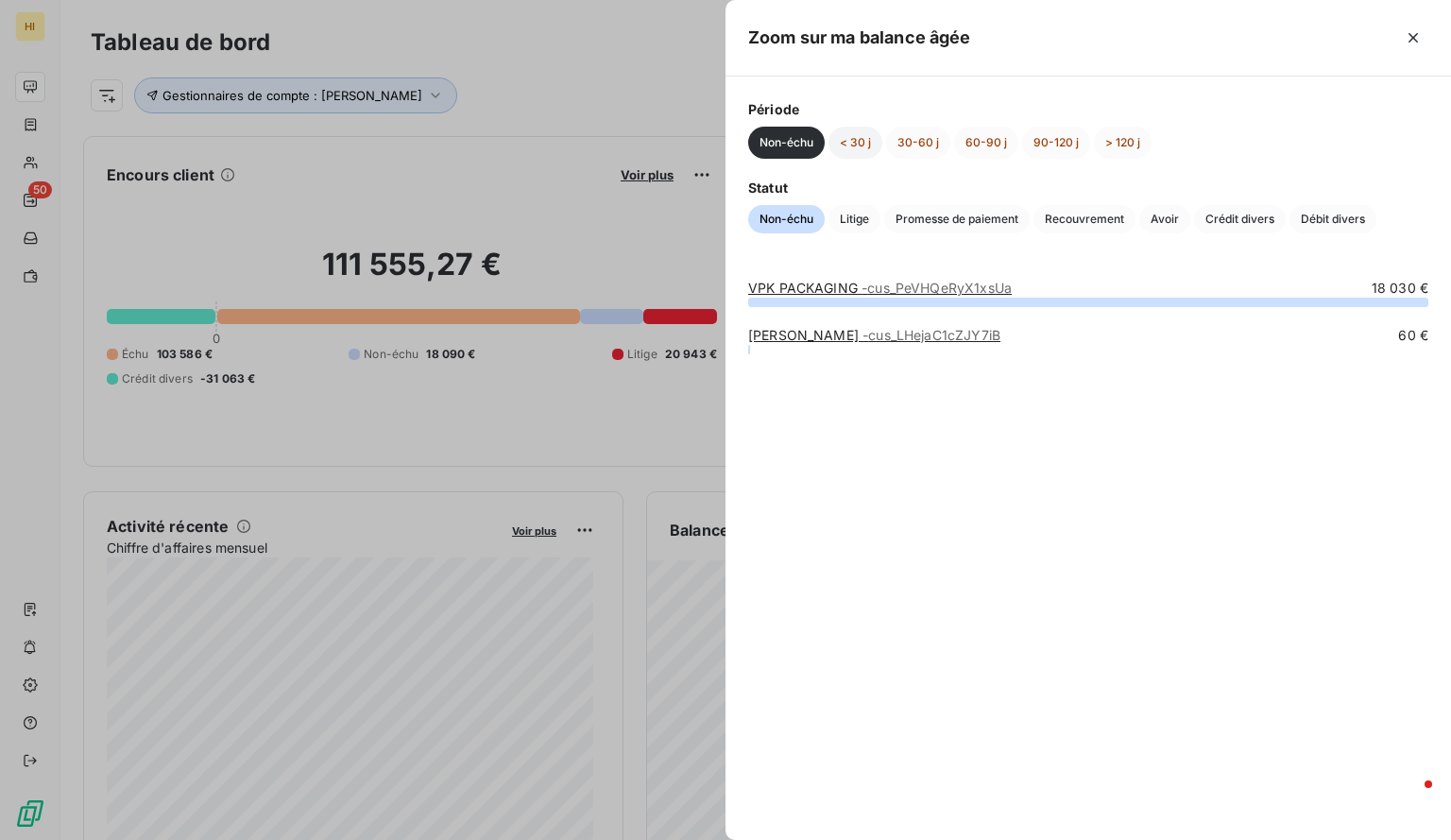
click at [860, 144] on button "< 30 j" at bounding box center [855, 143] width 54 height 32
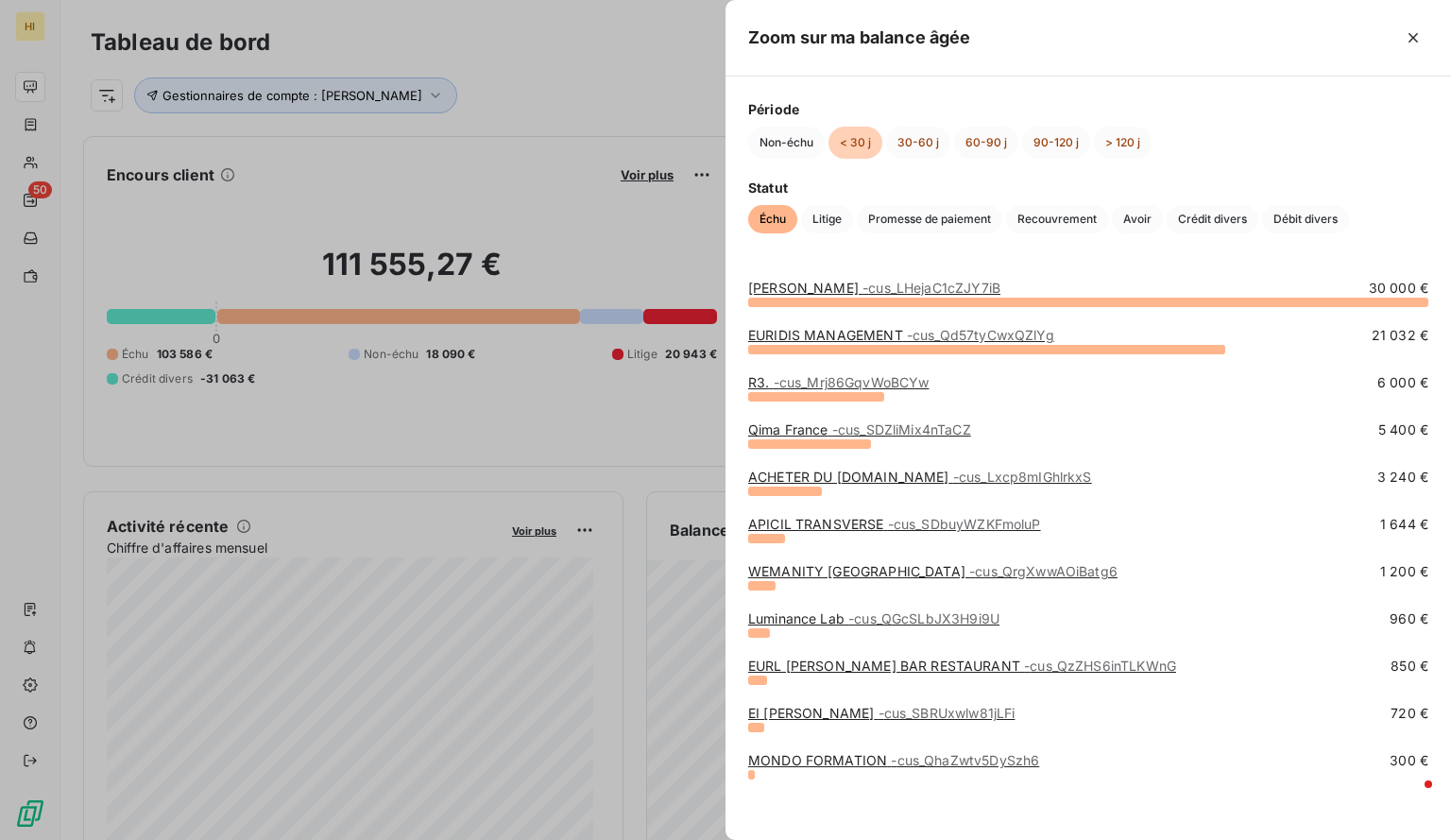
click at [849, 519] on link "APICIL TRANSVERSE - cus_SDbuyWZKFmoluP" at bounding box center [895, 524] width 293 height 16
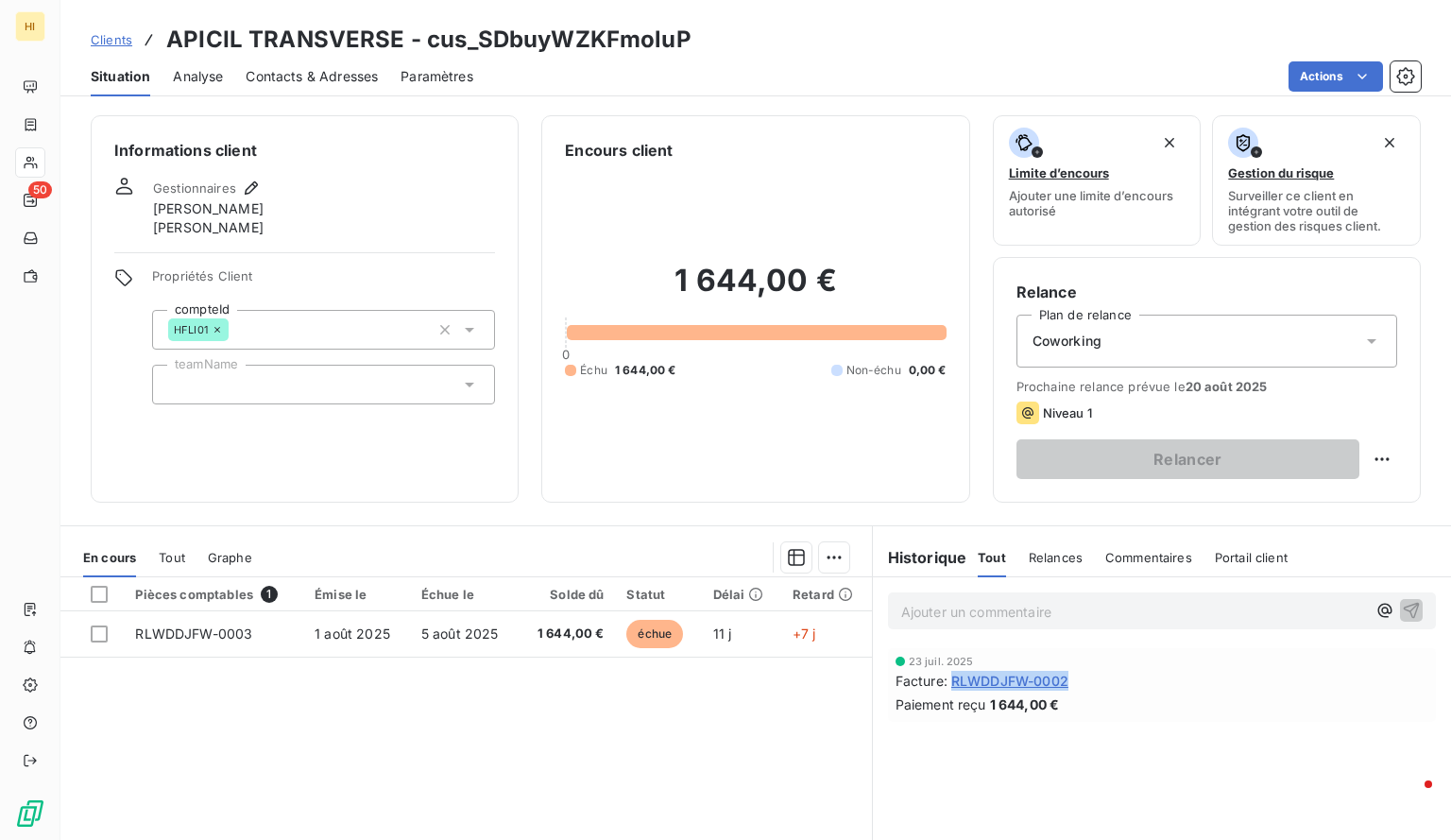
drag, startPoint x: 1095, startPoint y: 678, endPoint x: 952, endPoint y: 684, distance: 143.1
click at [952, 684] on div "Facture : RLWDDJFW-0002" at bounding box center [1162, 680] width 533 height 20
copy span "LWDDJFW-0002"
copy span "RLWDDJFW-0002"
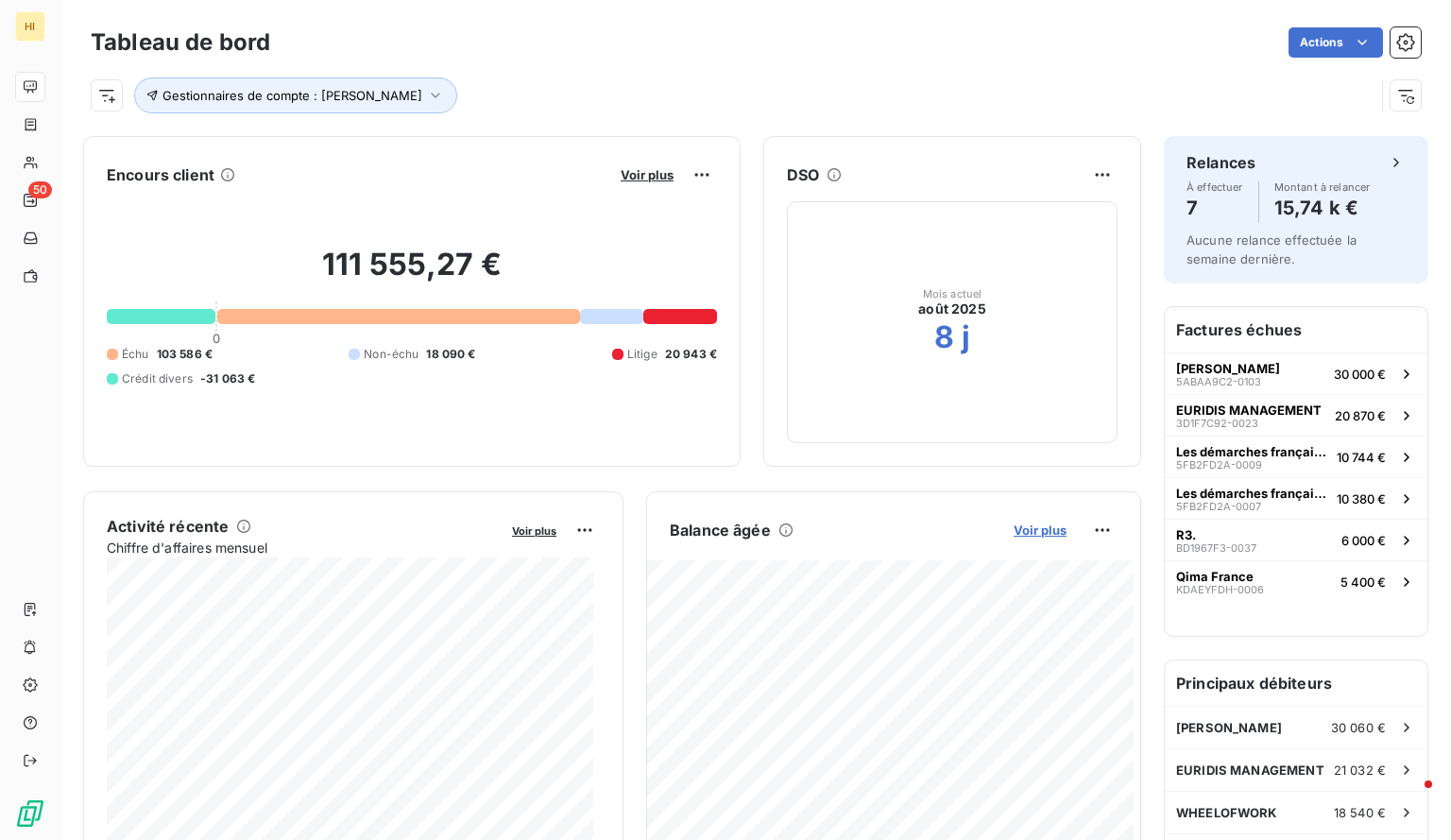
click at [1014, 532] on span "Voir plus" at bounding box center [1041, 530] width 53 height 15
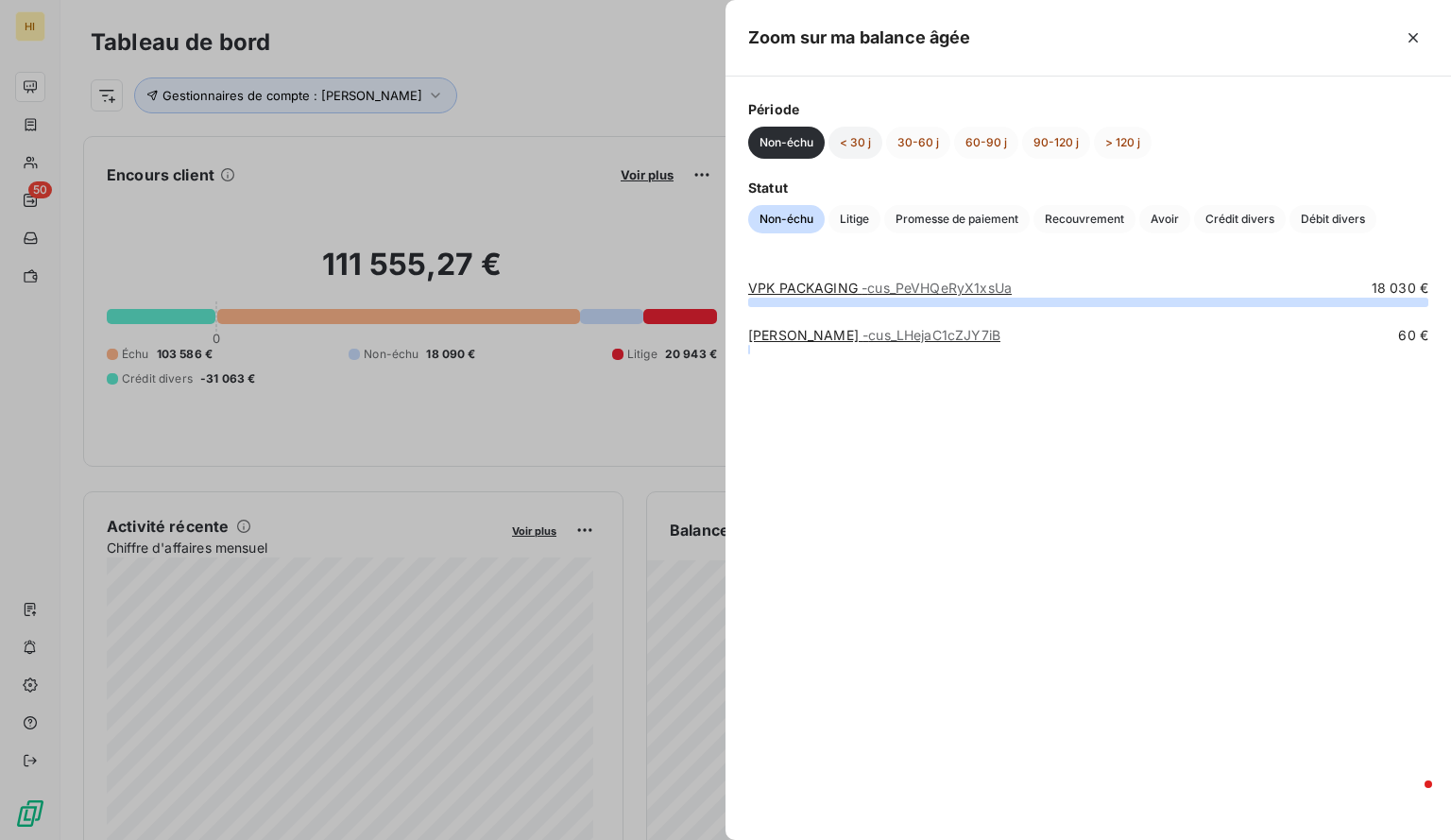
click at [858, 146] on button "< 30 j" at bounding box center [855, 143] width 54 height 32
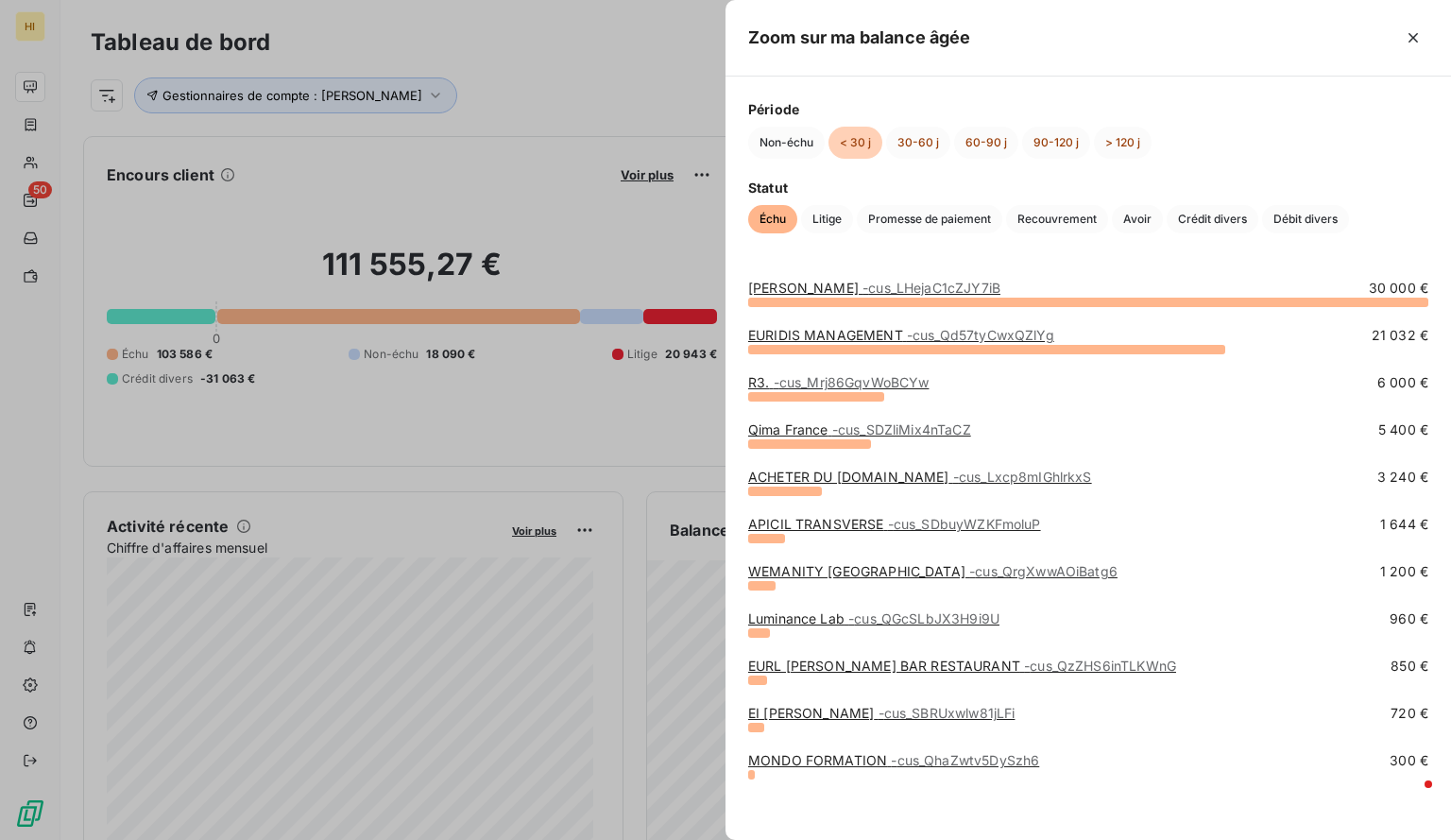
click at [864, 425] on span "- cus_SDZliMix4nTaCZ" at bounding box center [902, 429] width 139 height 16
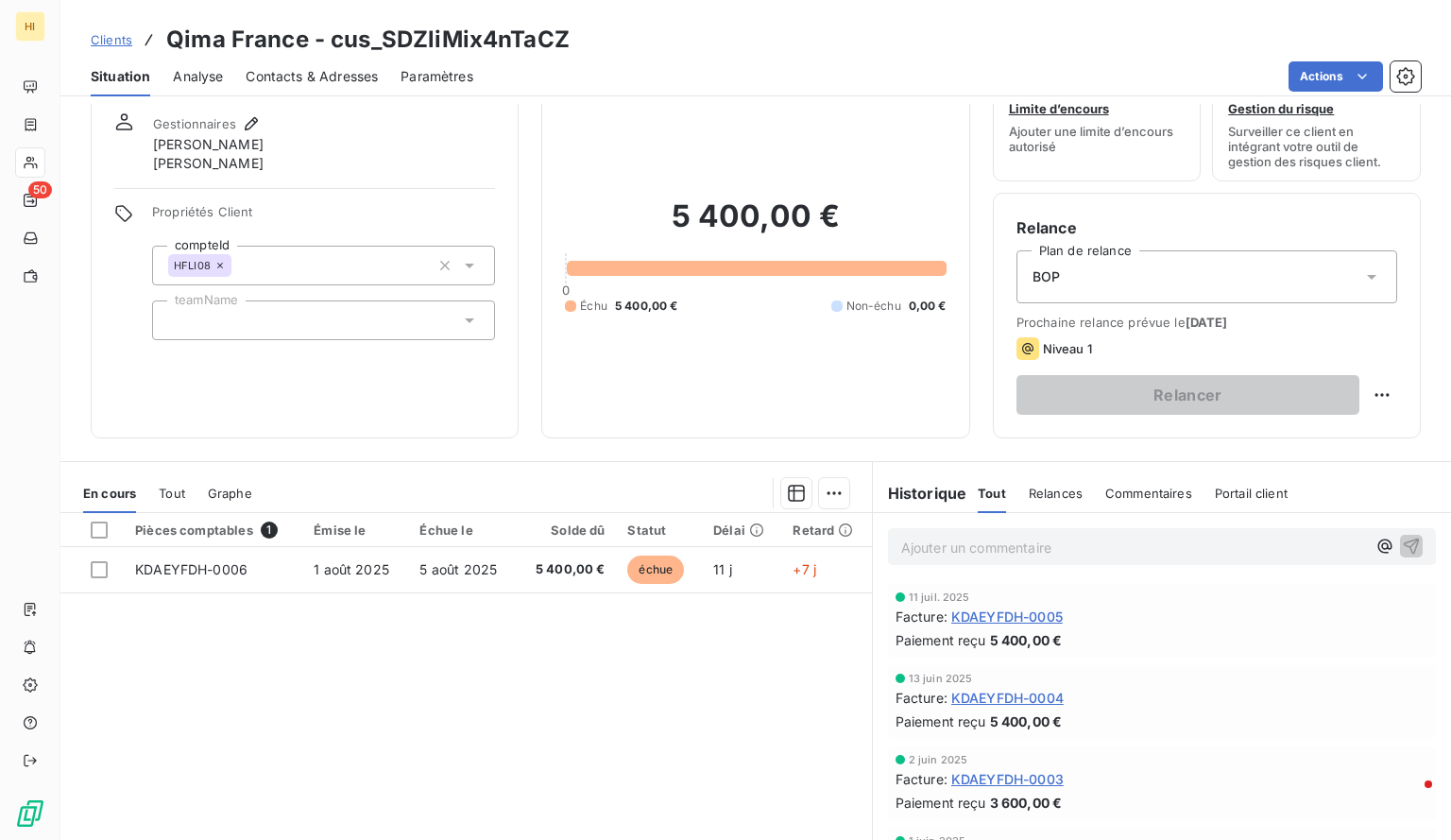
scroll to position [66, 0]
drag, startPoint x: 1034, startPoint y: 611, endPoint x: 945, endPoint y: 613, distance: 89.0
click at [945, 613] on div "Facture : KDAEYFDH-0005" at bounding box center [1162, 615] width 533 height 20
copy span "KDAEYFDH-0005"
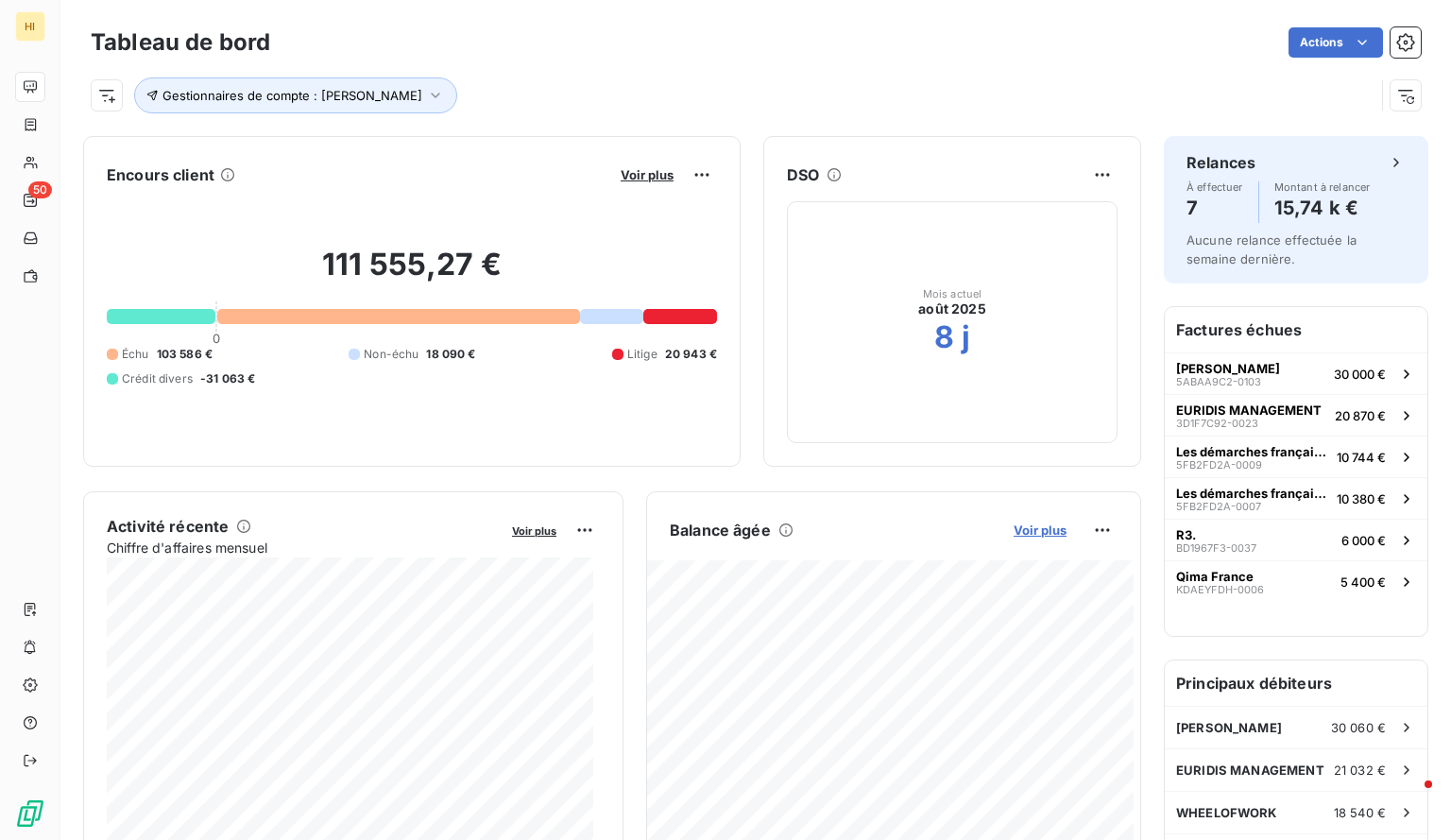
click at [1028, 530] on span "Voir plus" at bounding box center [1041, 530] width 53 height 15
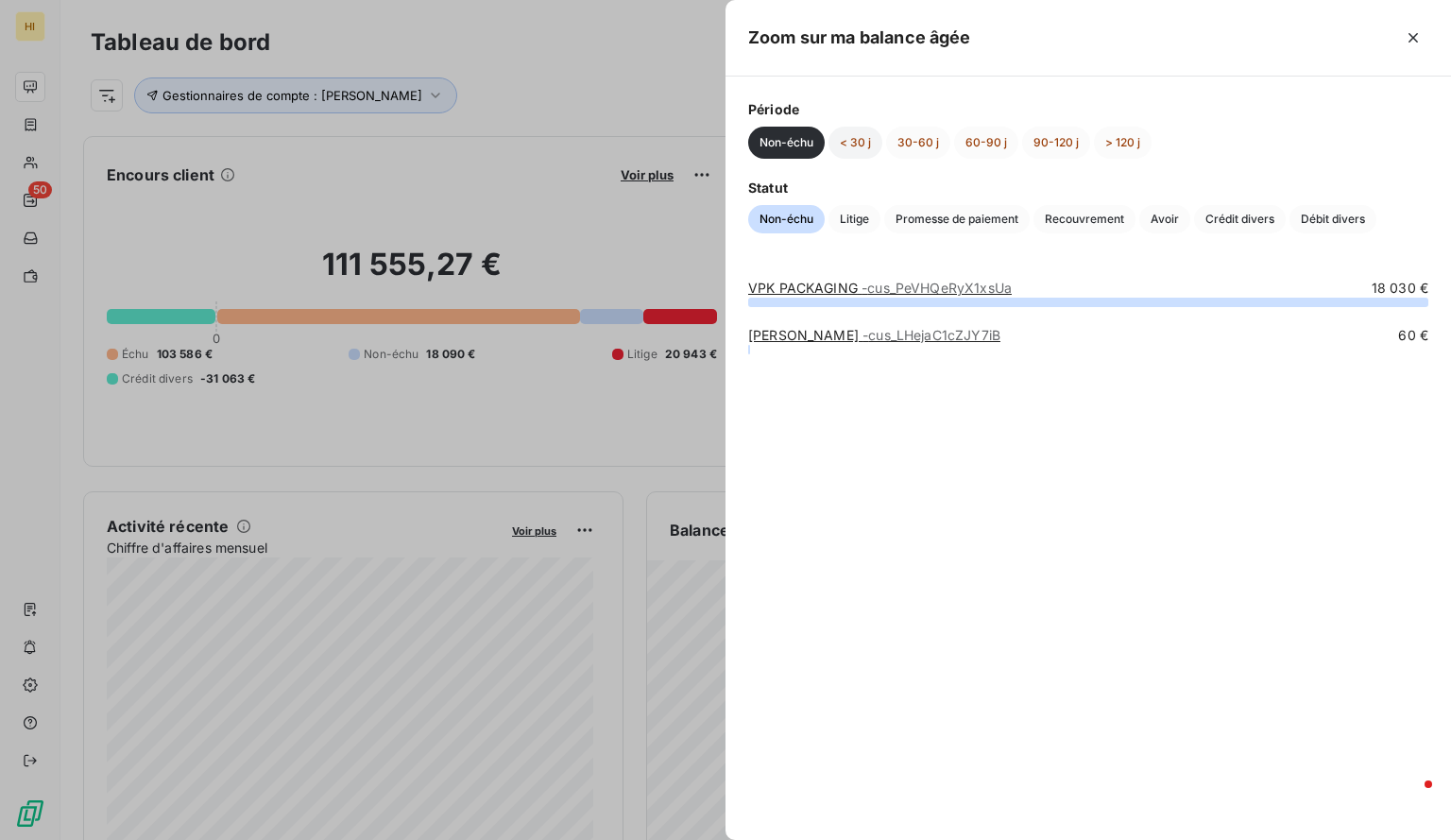
click at [849, 137] on button "< 30 j" at bounding box center [855, 143] width 54 height 32
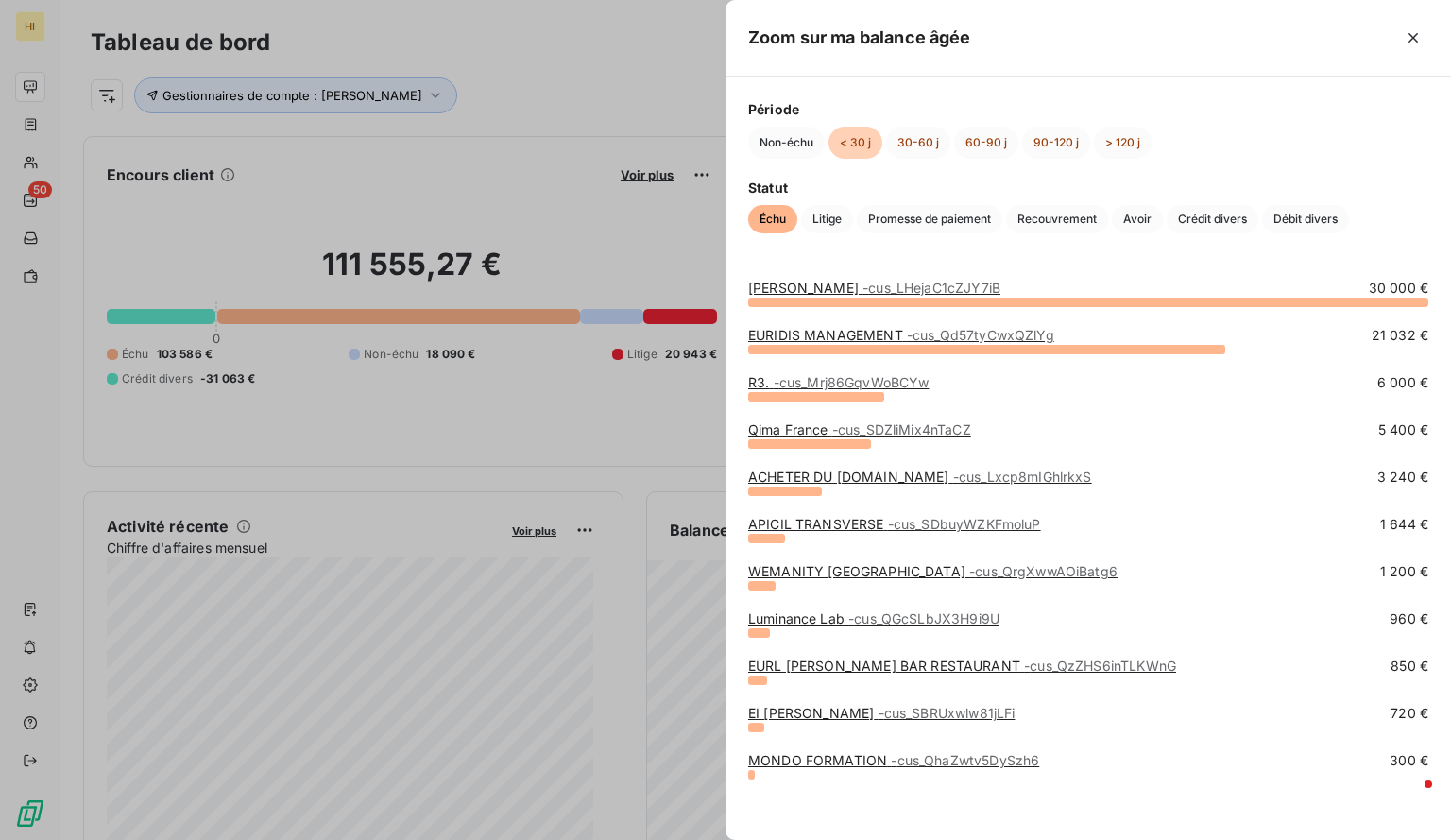
click at [860, 377] on span "- cus_Mrj86GqvWoBCYw" at bounding box center [851, 382] width 156 height 16
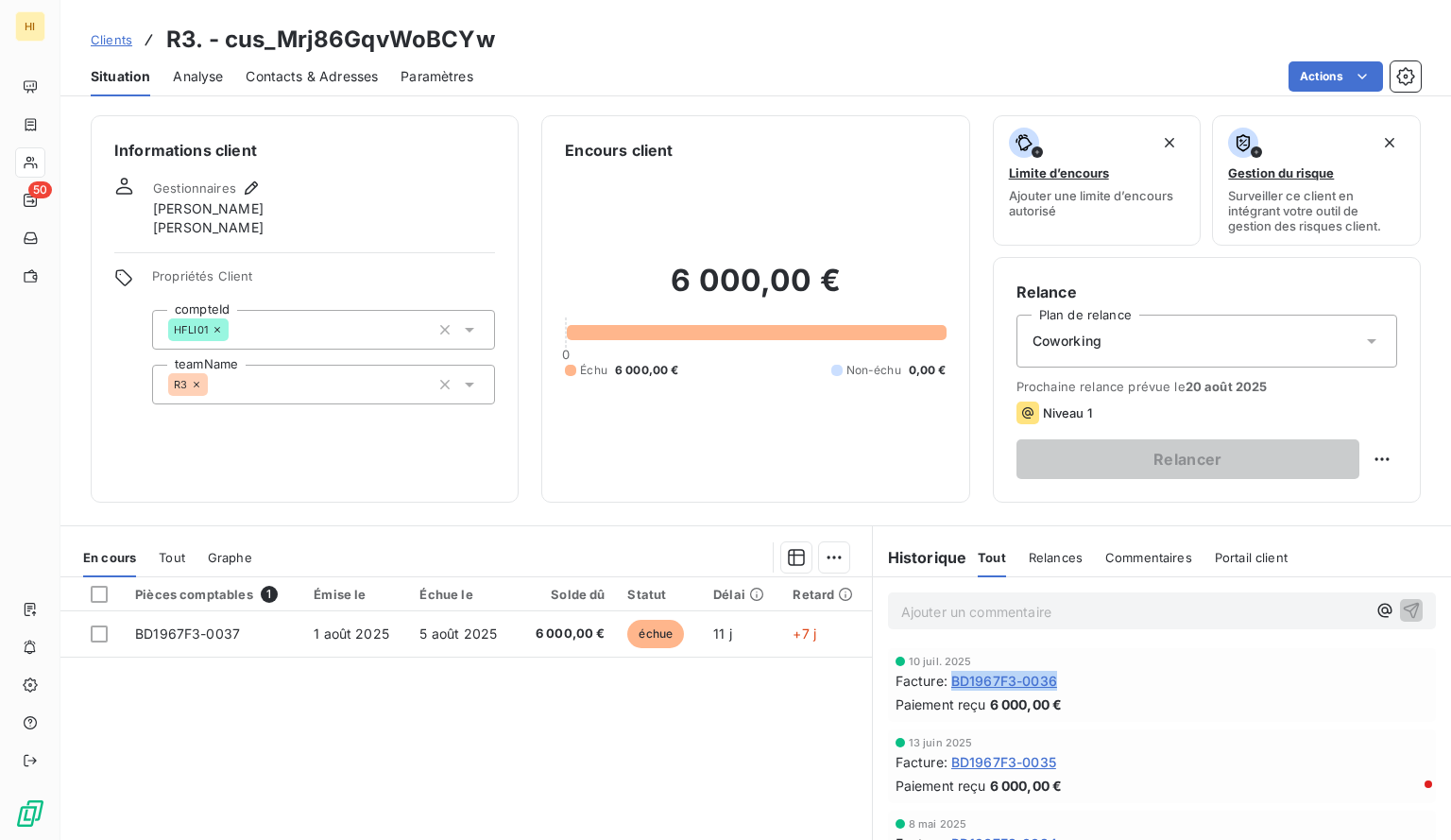
drag, startPoint x: 1090, startPoint y: 677, endPoint x: 947, endPoint y: 683, distance: 143.1
click at [947, 683] on div "Facture : BD1967F3-0036" at bounding box center [1162, 680] width 533 height 20
copy span "BD1967F3-0036"
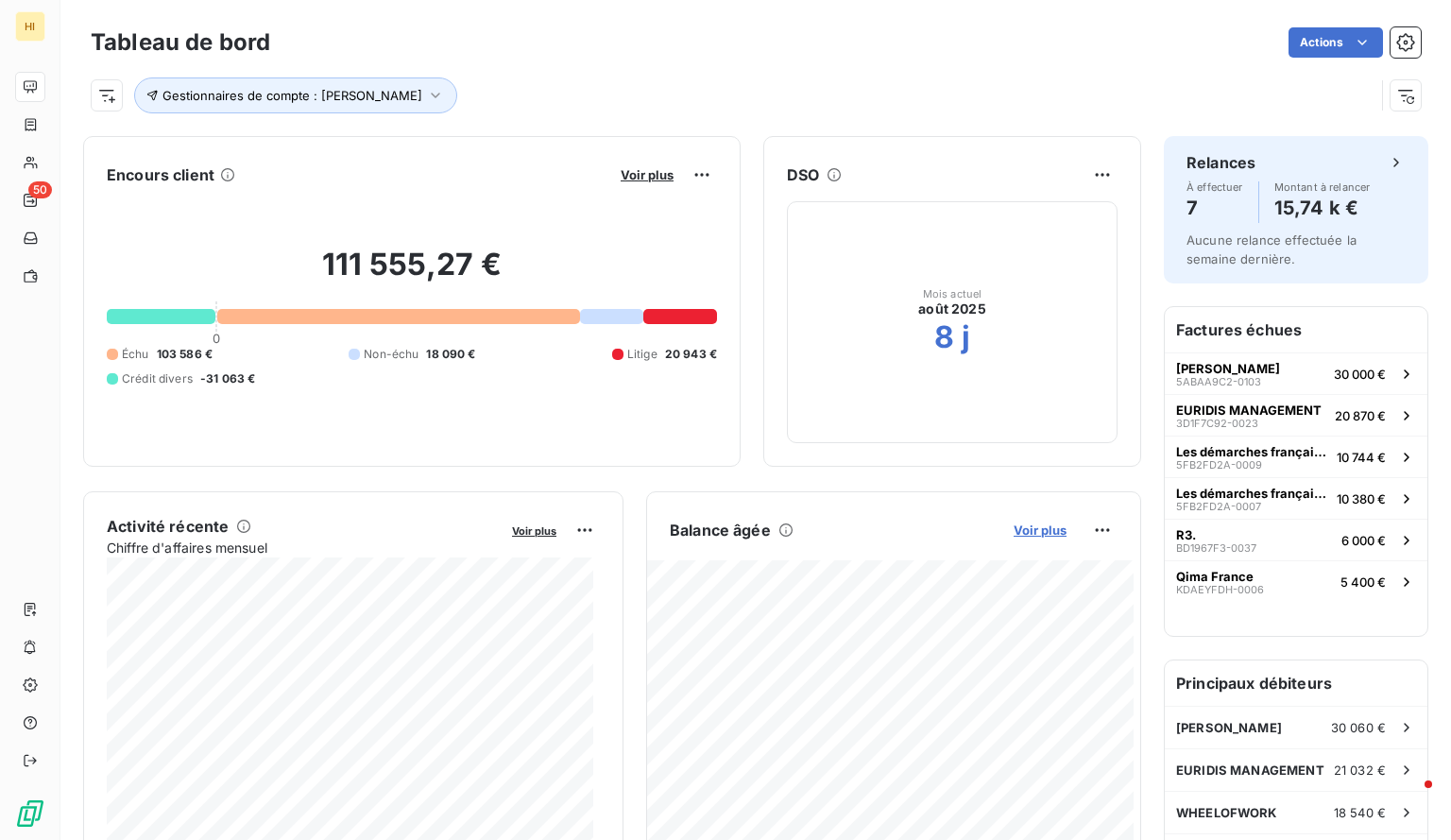
click at [1022, 531] on span "Voir plus" at bounding box center [1041, 530] width 53 height 15
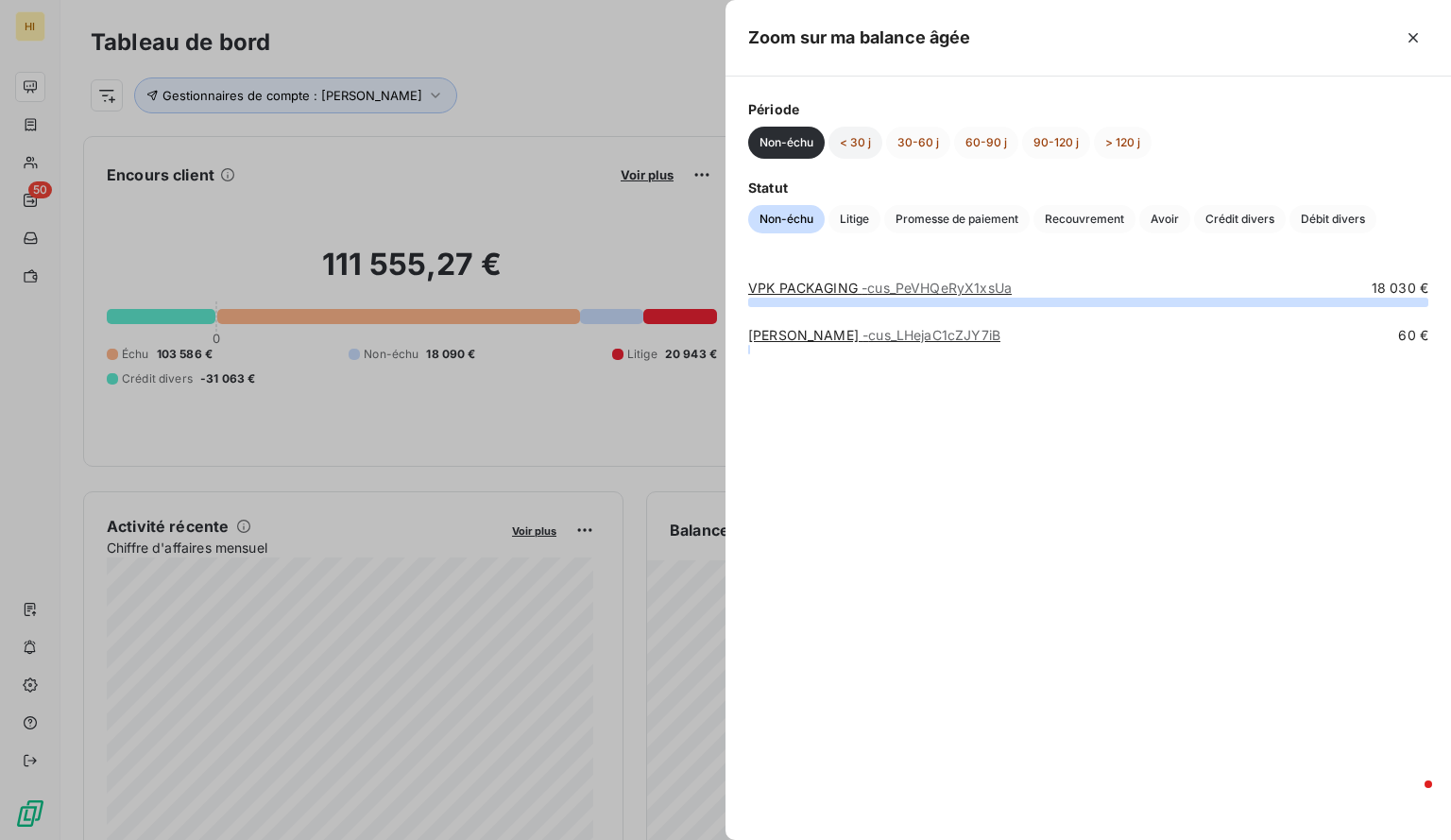
click at [852, 148] on button "< 30 j" at bounding box center [855, 143] width 54 height 32
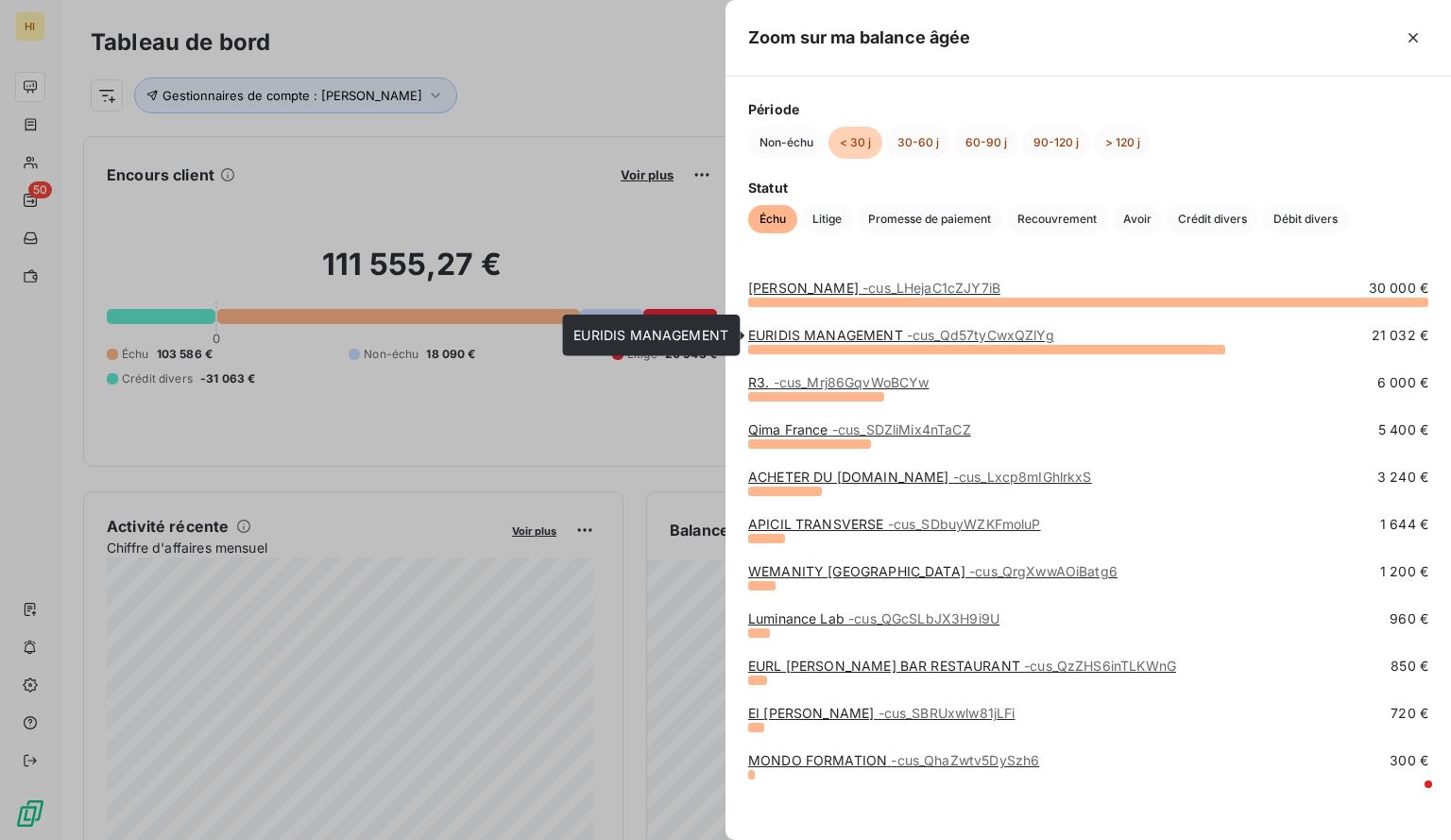
click at [832, 330] on link "EURIDIS MANAGEMENT - cus_Qd57tyCwxQZlYg" at bounding box center [902, 334] width 306 height 16
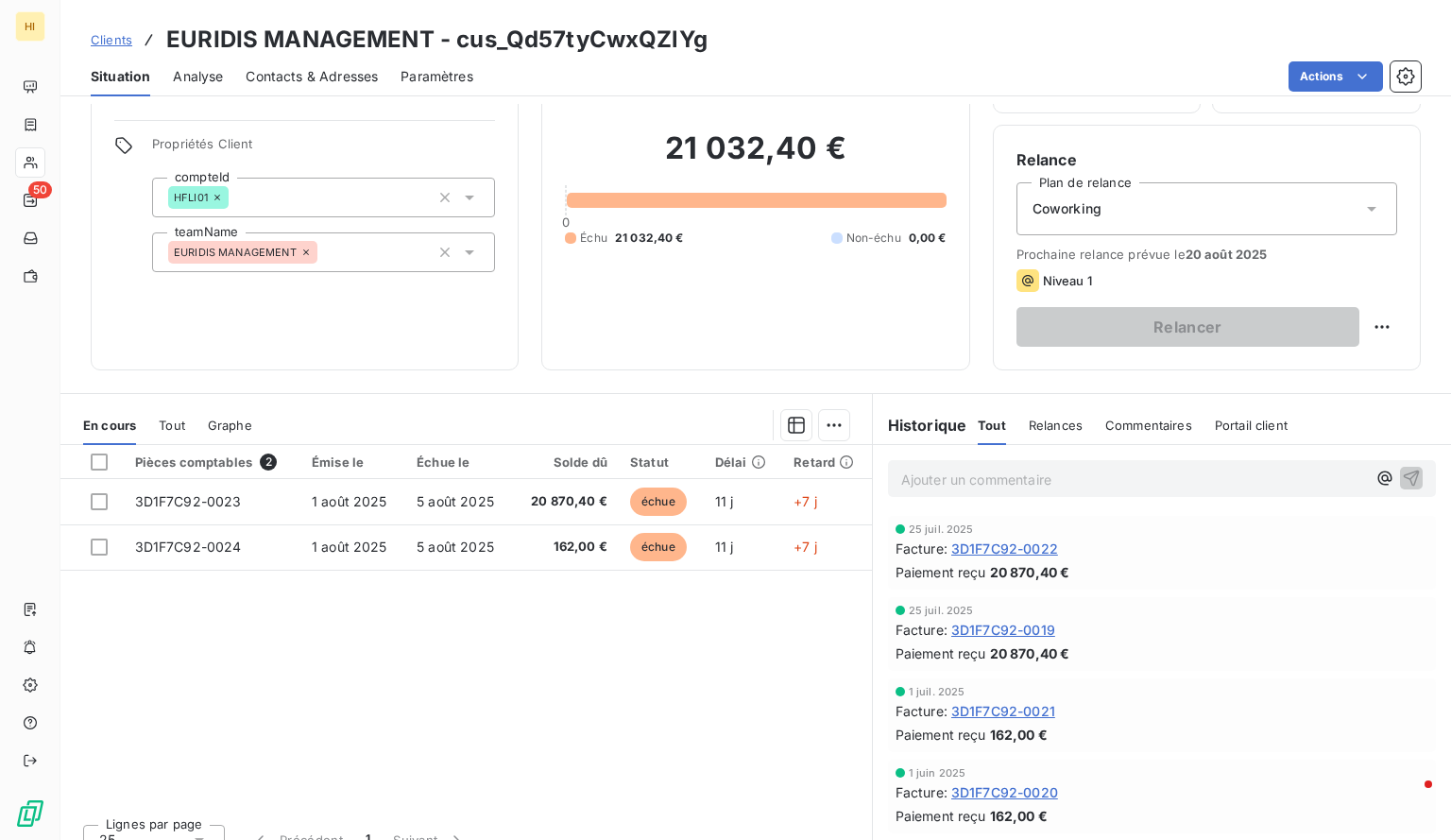
scroll to position [136, 0]
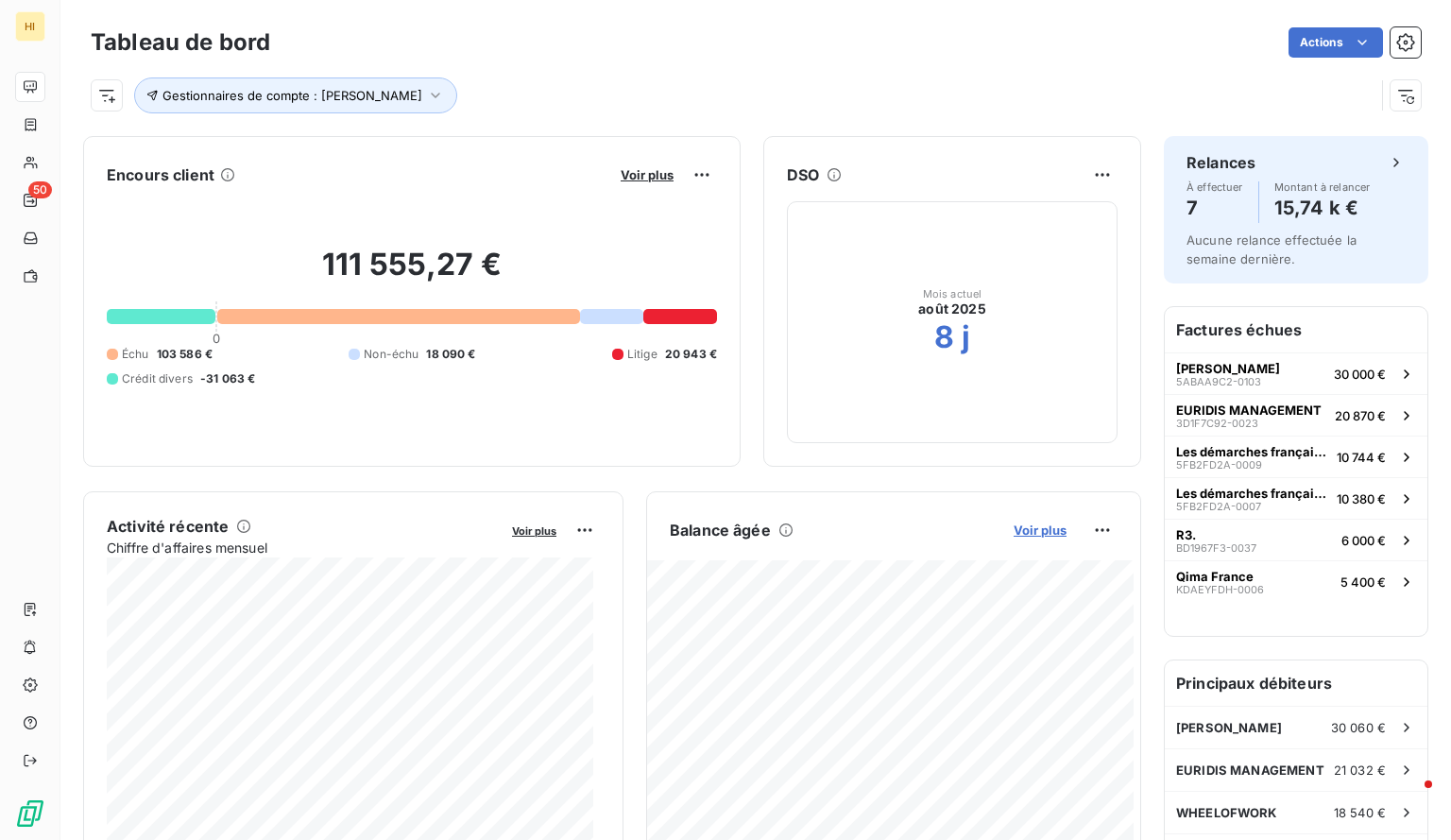
click at [1021, 527] on span "Voir plus" at bounding box center [1041, 530] width 53 height 15
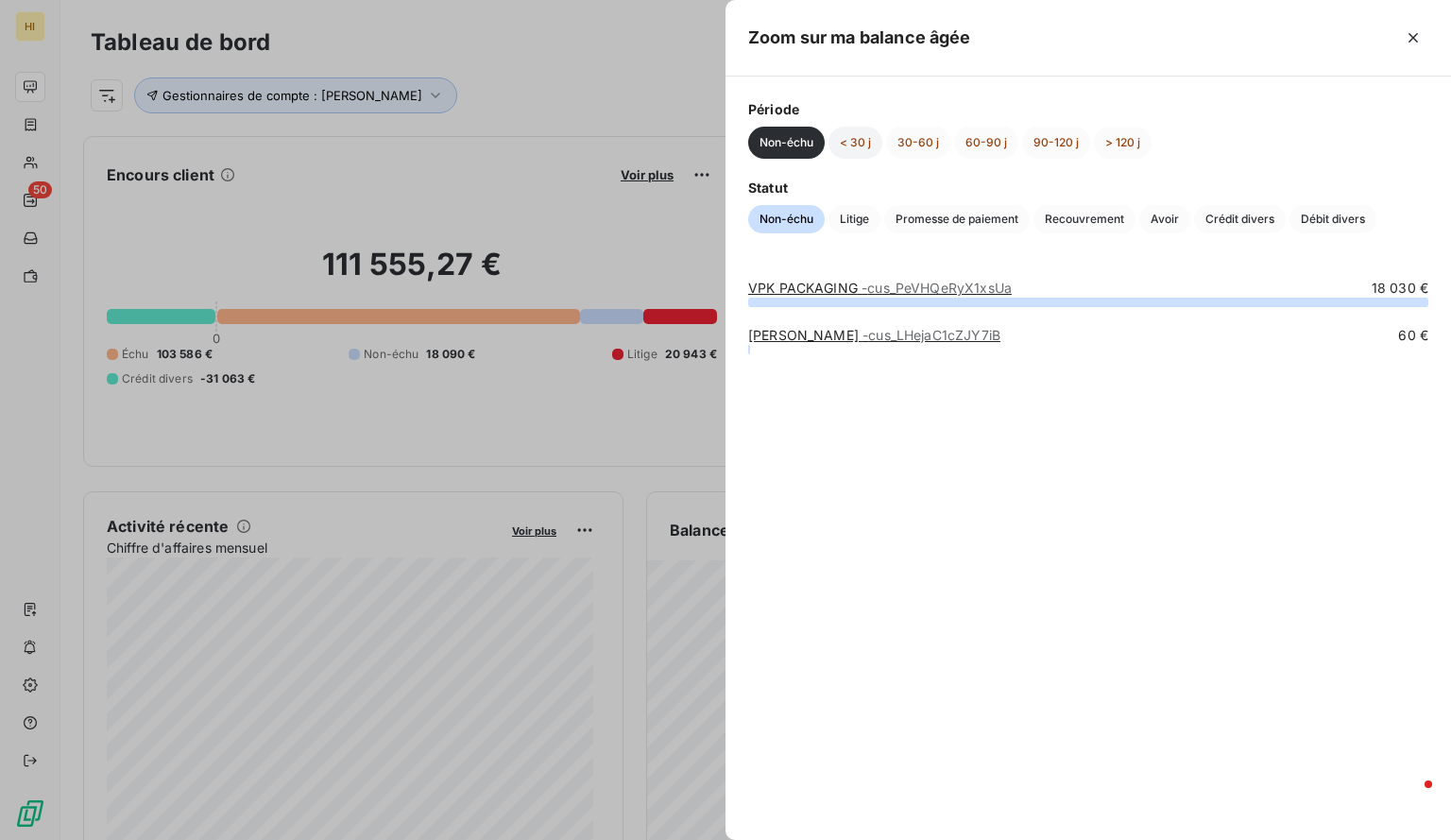
click at [840, 146] on button "< 30 j" at bounding box center [855, 143] width 54 height 32
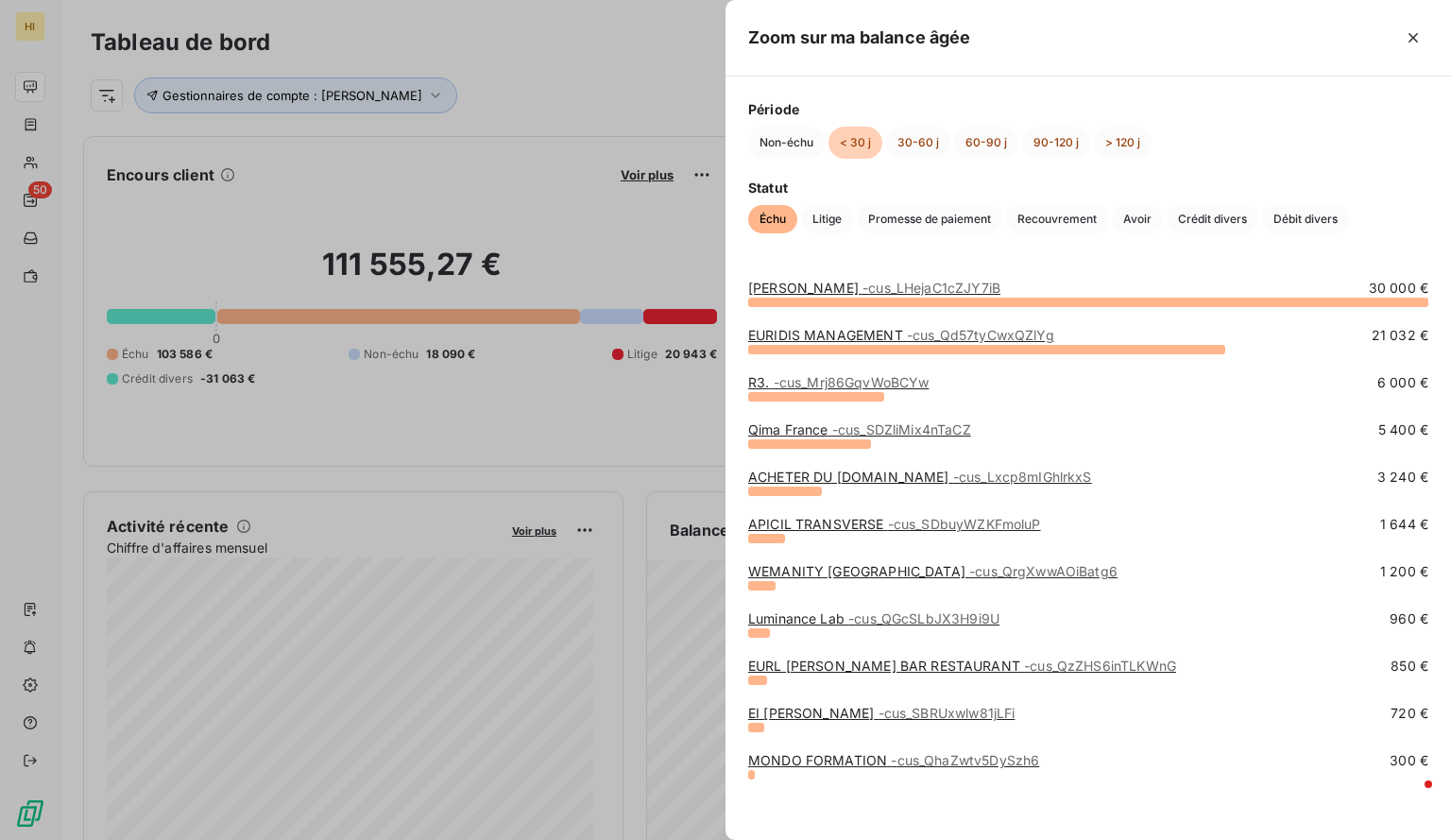
click at [863, 281] on span "- cus_LHejaC1cZJY7iB" at bounding box center [931, 287] width 138 height 16
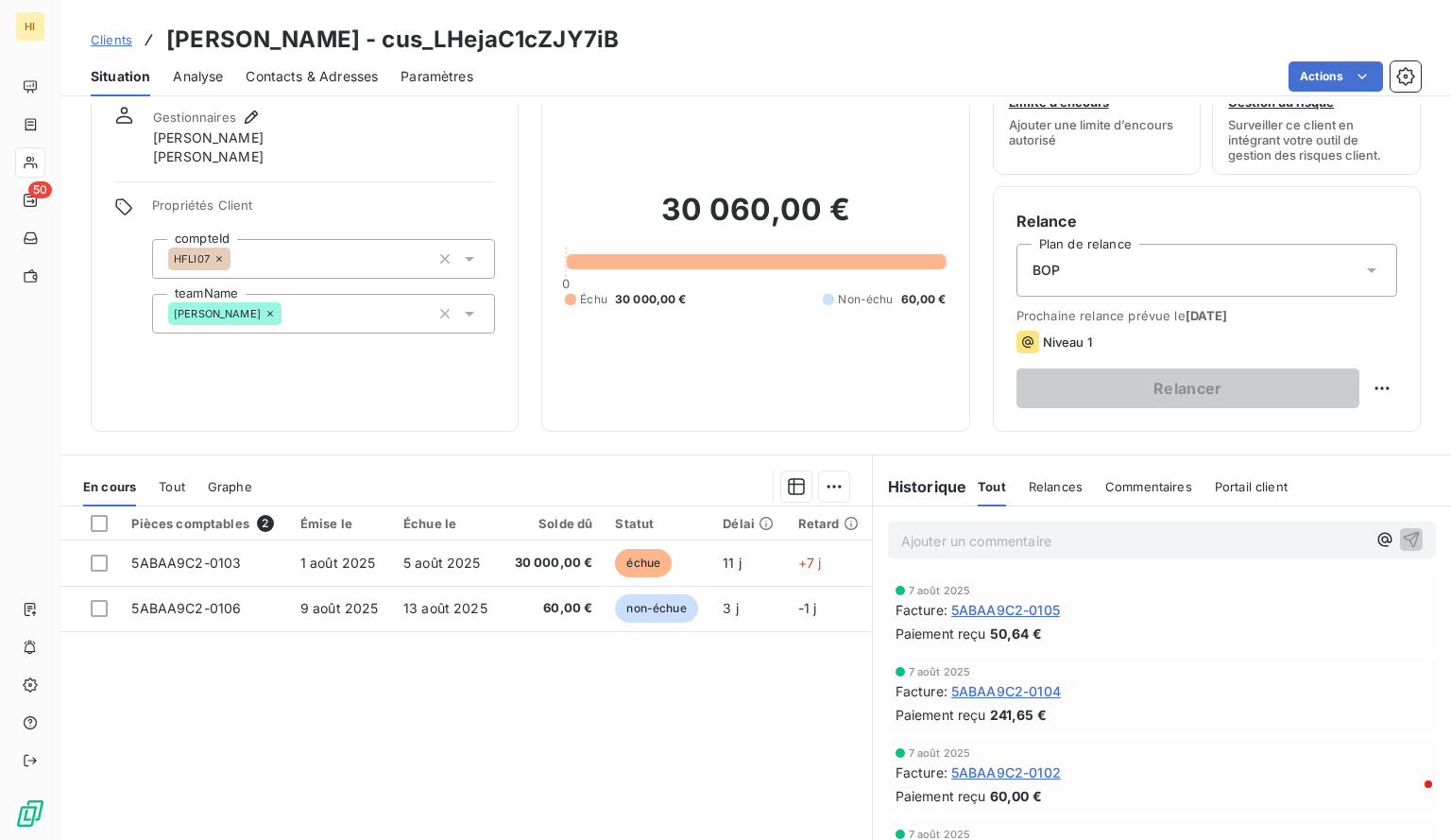
scroll to position [76, 0]
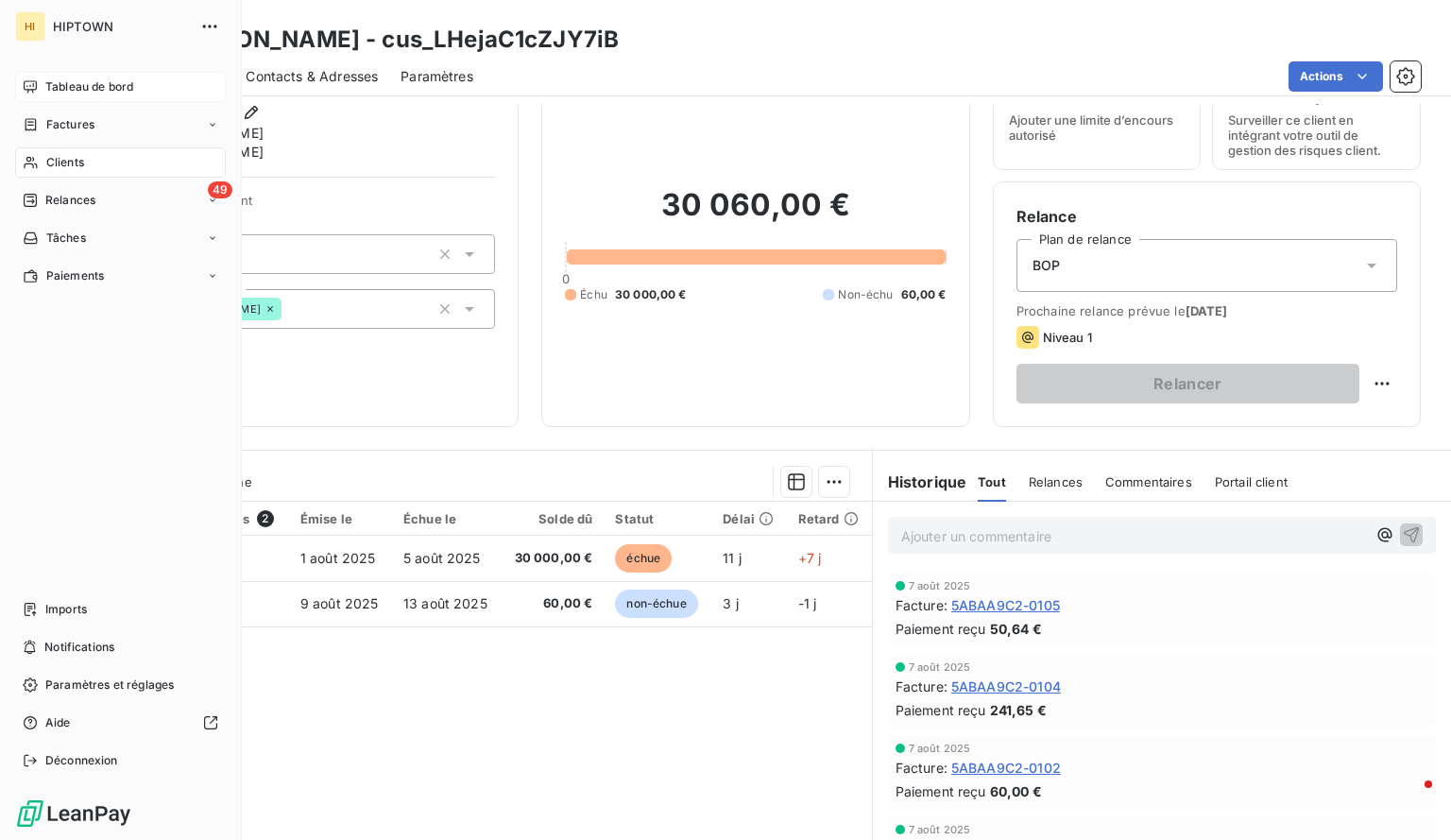
click at [120, 87] on span "Tableau de bord" at bounding box center [89, 87] width 87 height 17
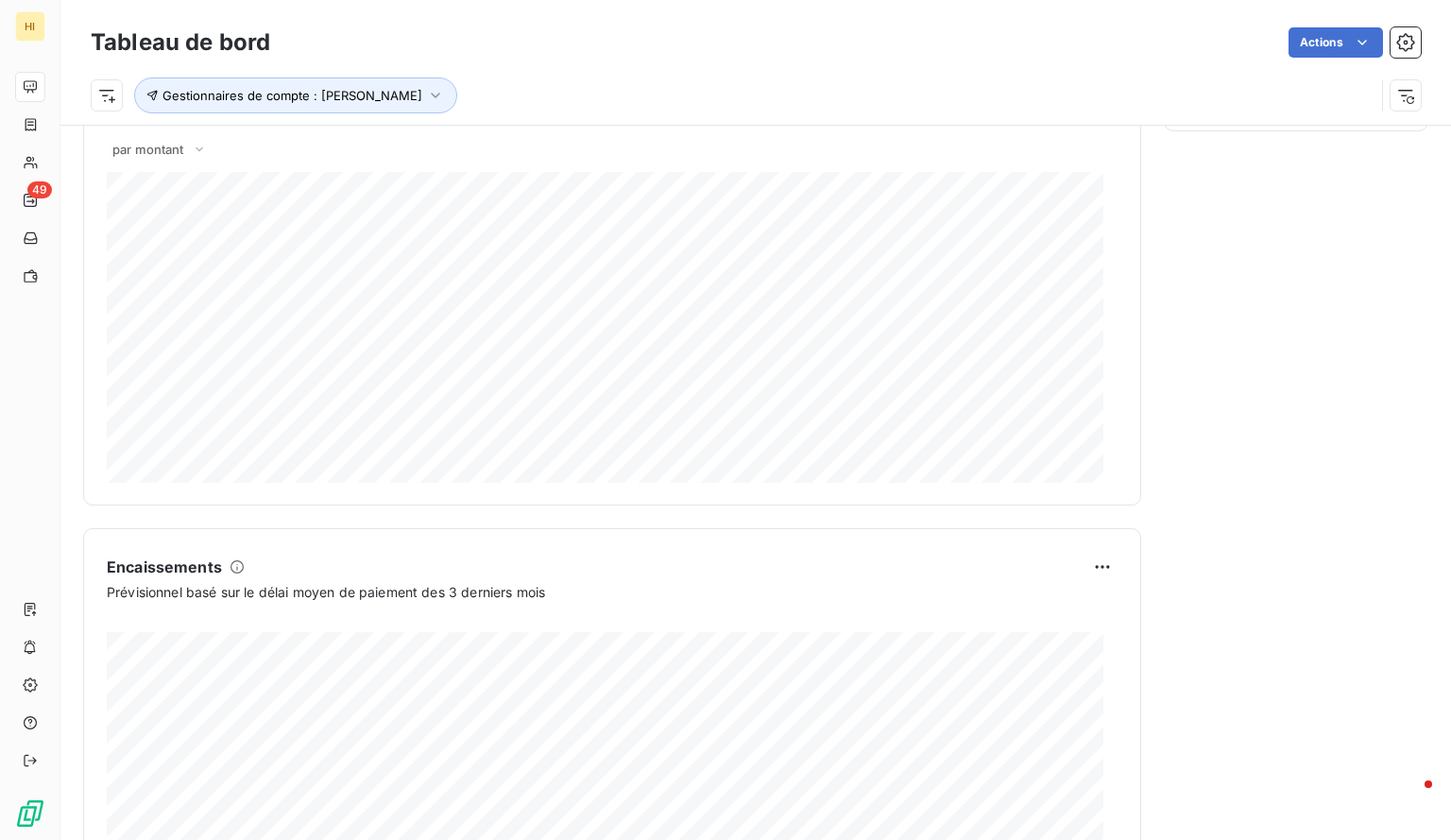
scroll to position [862, 0]
